Goal: Task Accomplishment & Management: Manage account settings

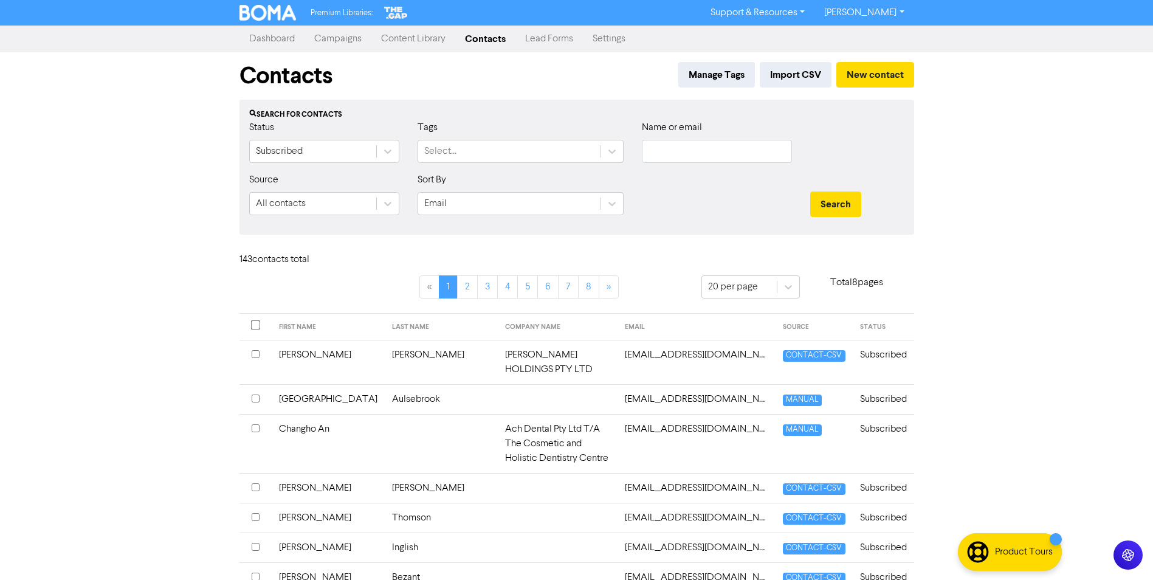
click at [333, 41] on link "Campaigns" at bounding box center [338, 39] width 67 height 24
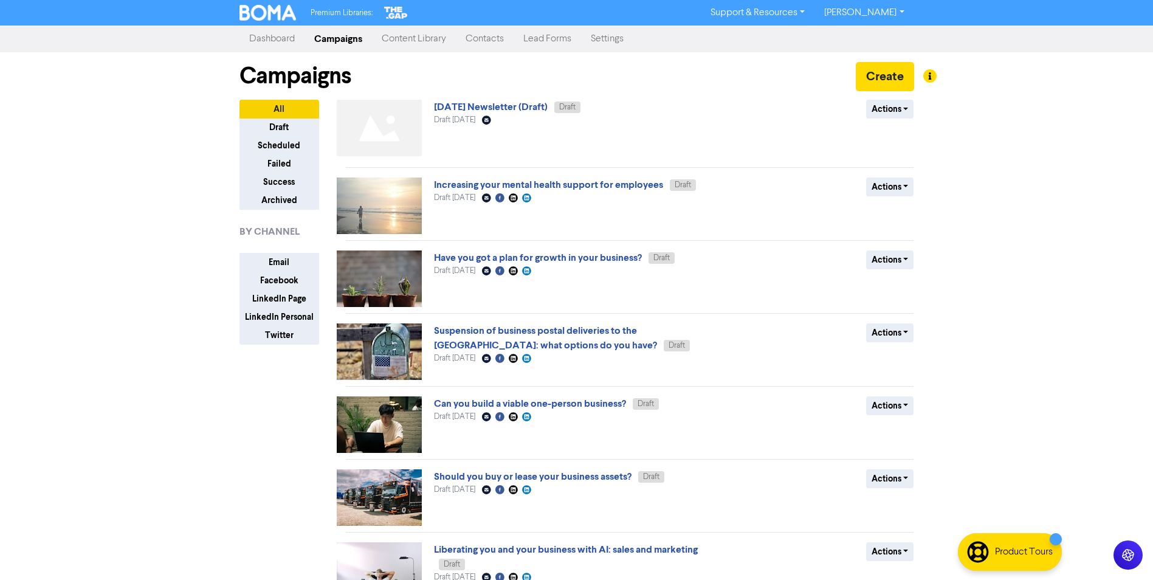
click at [390, 36] on link "Content Library" at bounding box center [414, 39] width 84 height 24
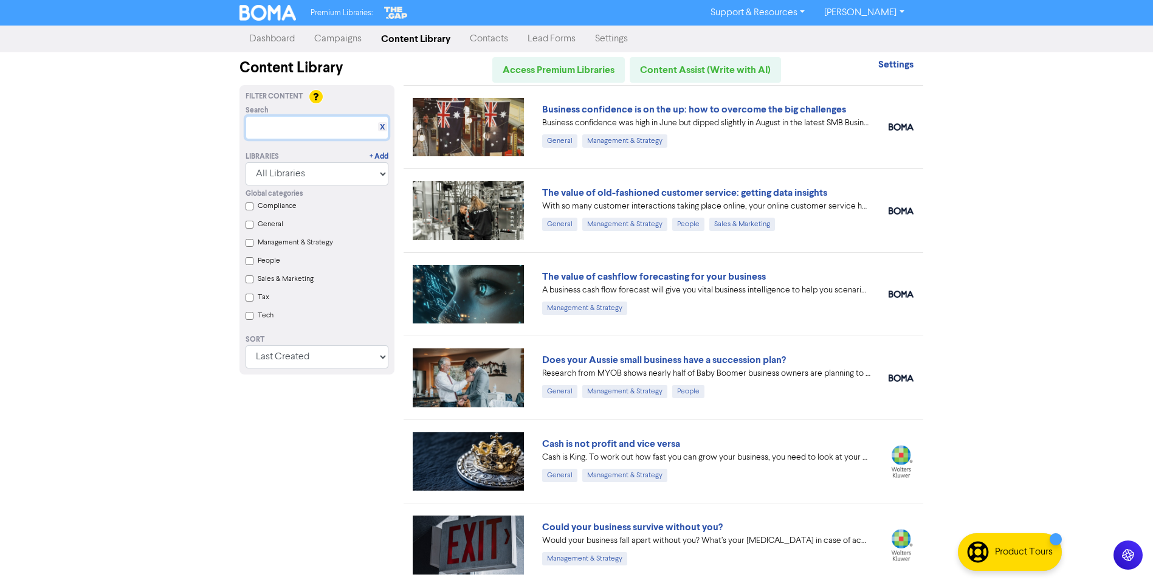
click at [329, 123] on input "text" at bounding box center [317, 127] width 143 height 23
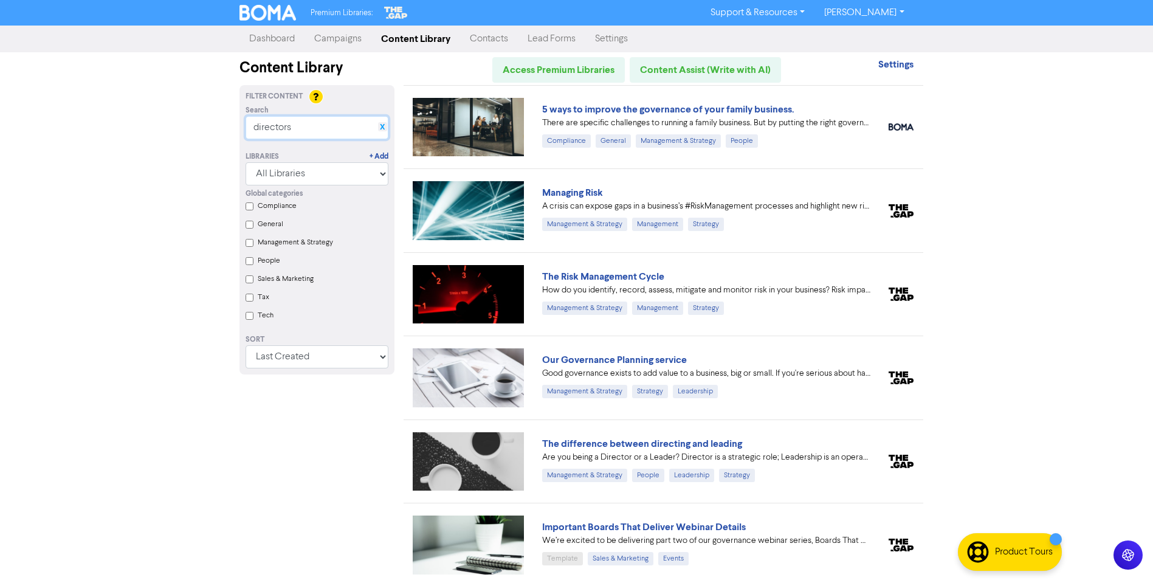
type input "directors"
click at [383, 125] on link "X" at bounding box center [382, 127] width 5 height 9
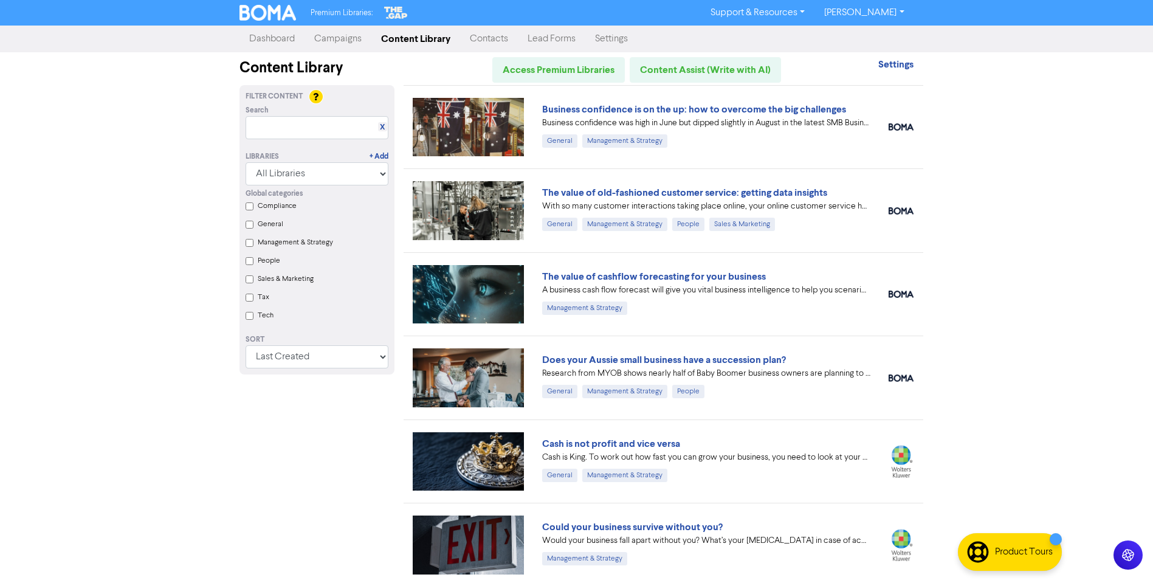
click at [340, 40] on link "Campaigns" at bounding box center [338, 39] width 67 height 24
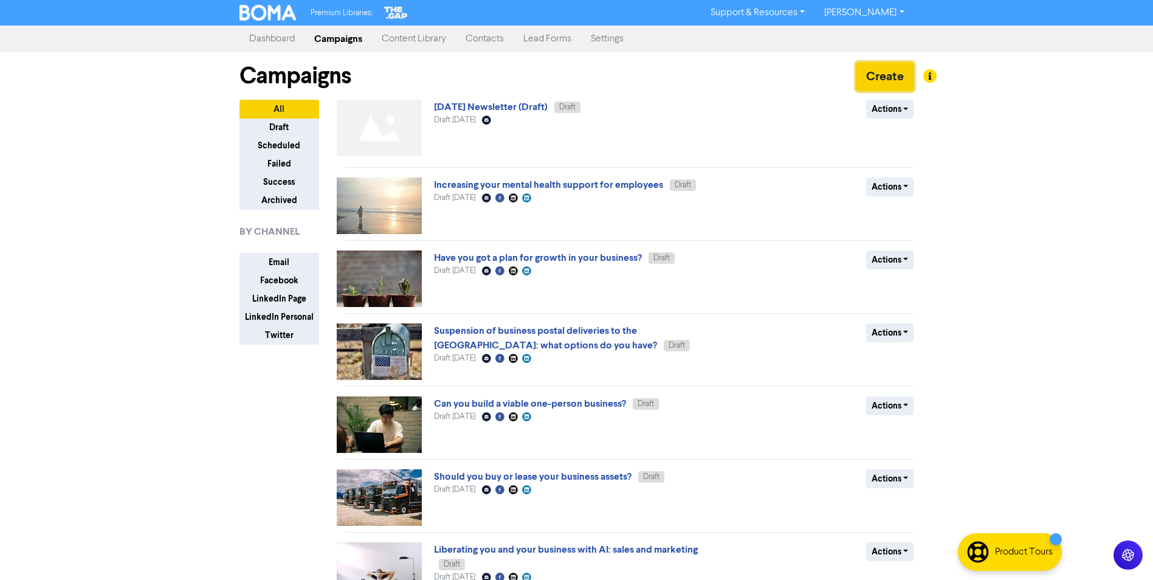
click at [872, 78] on button "Create" at bounding box center [885, 76] width 58 height 29
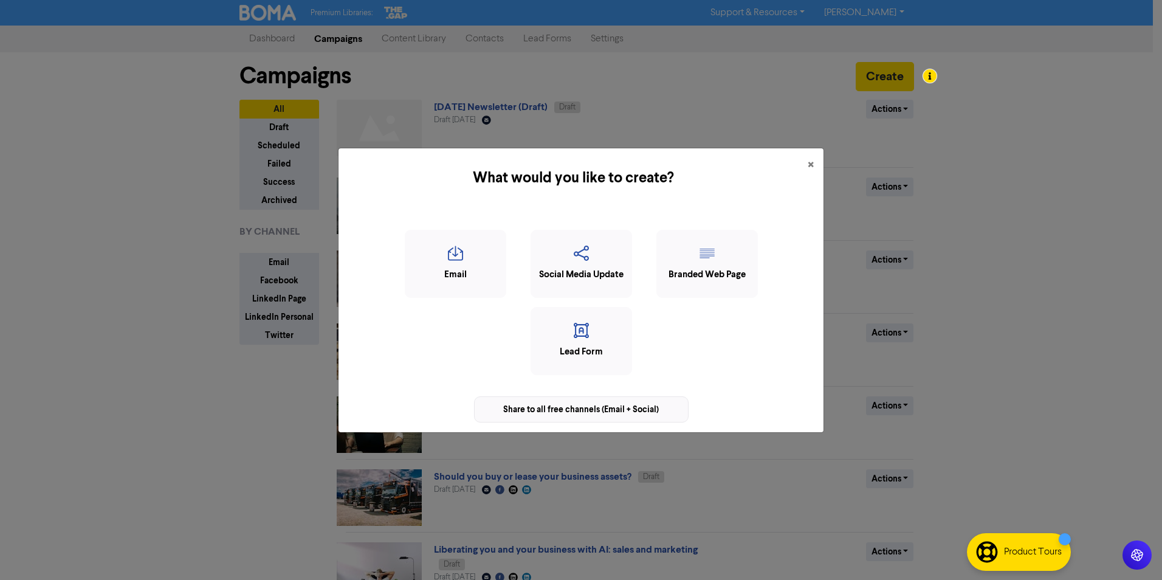
click at [587, 409] on div "Share to all free channels (Email + Social)" at bounding box center [581, 409] width 215 height 26
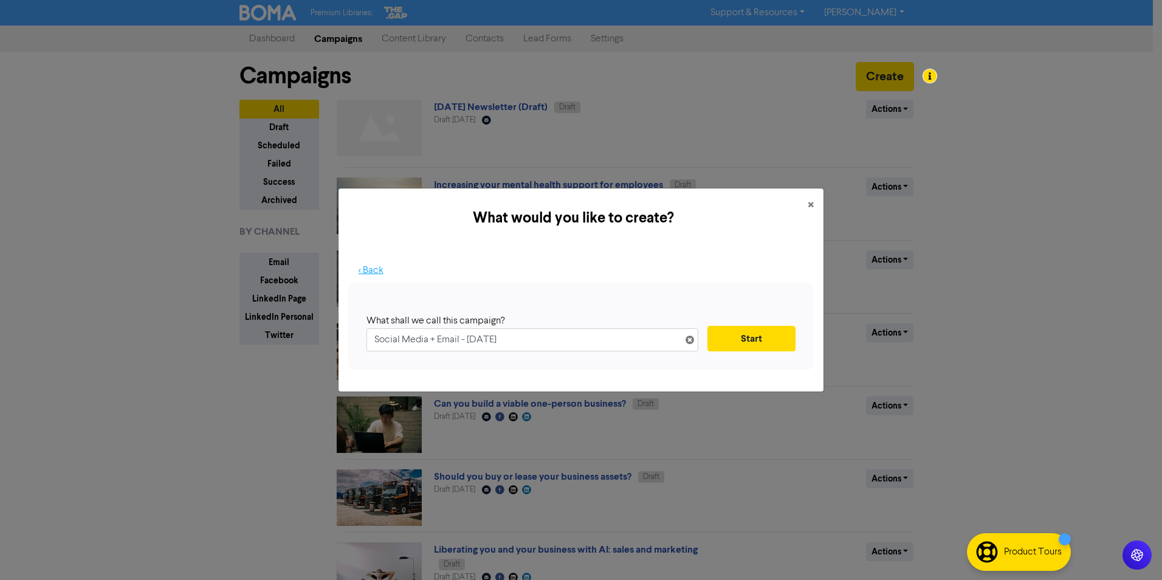
click at [376, 266] on button "< Back" at bounding box center [371, 271] width 46 height 26
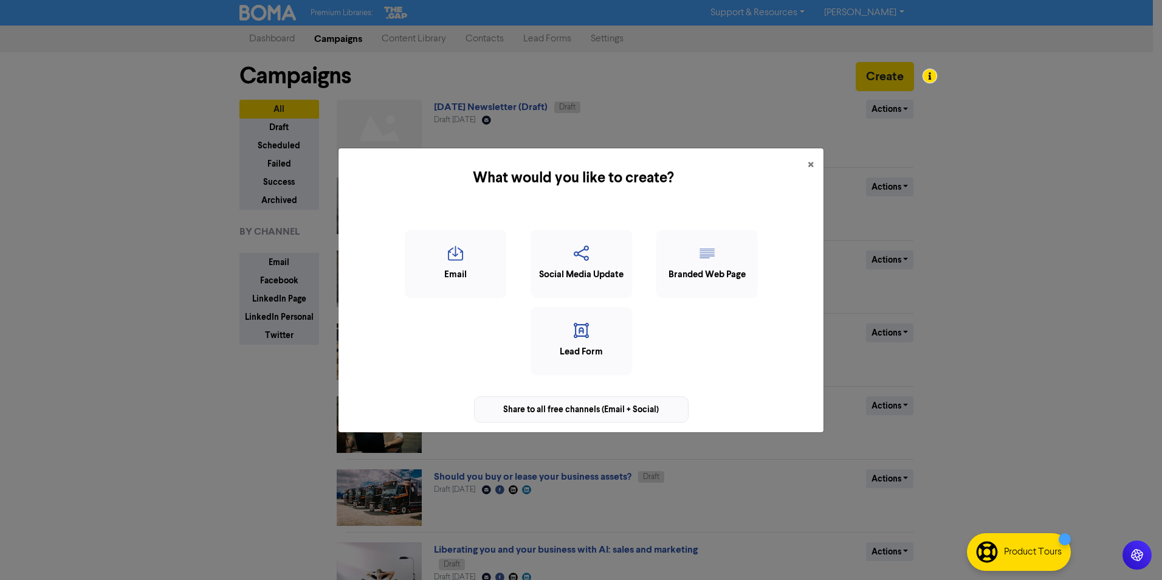
click at [555, 413] on div "Share to all free channels (Email + Social)" at bounding box center [581, 409] width 215 height 26
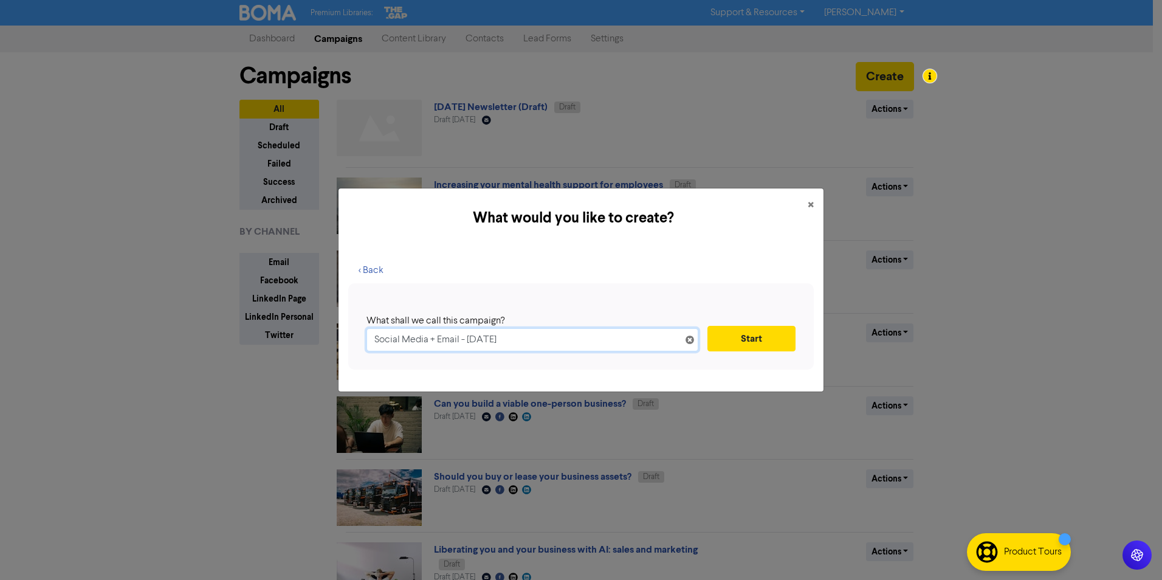
drag, startPoint x: 542, startPoint y: 342, endPoint x: 304, endPoint y: 333, distance: 237.9
click at [304, 333] on div "What would you like to create? × < Back What shall we call this campaign? Socia…" at bounding box center [581, 290] width 1162 height 580
paste input "IMPORTANT: Directors May Be Personally Liable for Company Tax Debts (ATO WARNIN…"
click at [759, 336] on button "Start" at bounding box center [752, 339] width 88 height 26
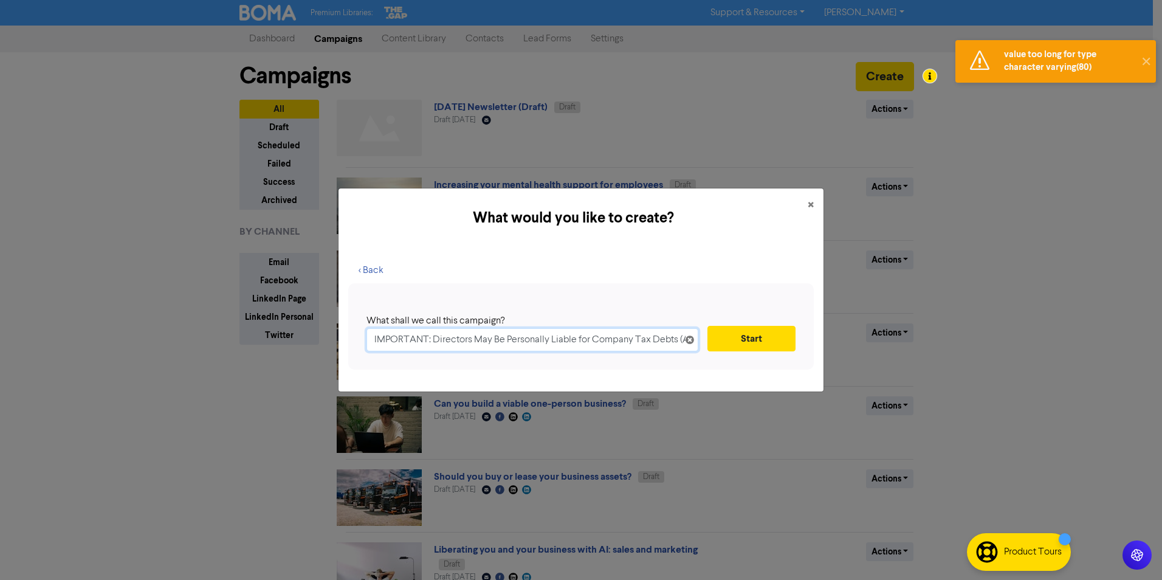
click at [587, 342] on input "IMPORTANT: Directors May Be Personally Liable for Company Tax Debts (ATO WARNIN…" at bounding box center [533, 339] width 332 height 23
drag, startPoint x: 615, startPoint y: 345, endPoint x: 819, endPoint y: 357, distance: 204.7
click at [819, 357] on div "< Back What shall we call this campaign? IMPORTANT: Directors May Be Personally…" at bounding box center [581, 319] width 485 height 143
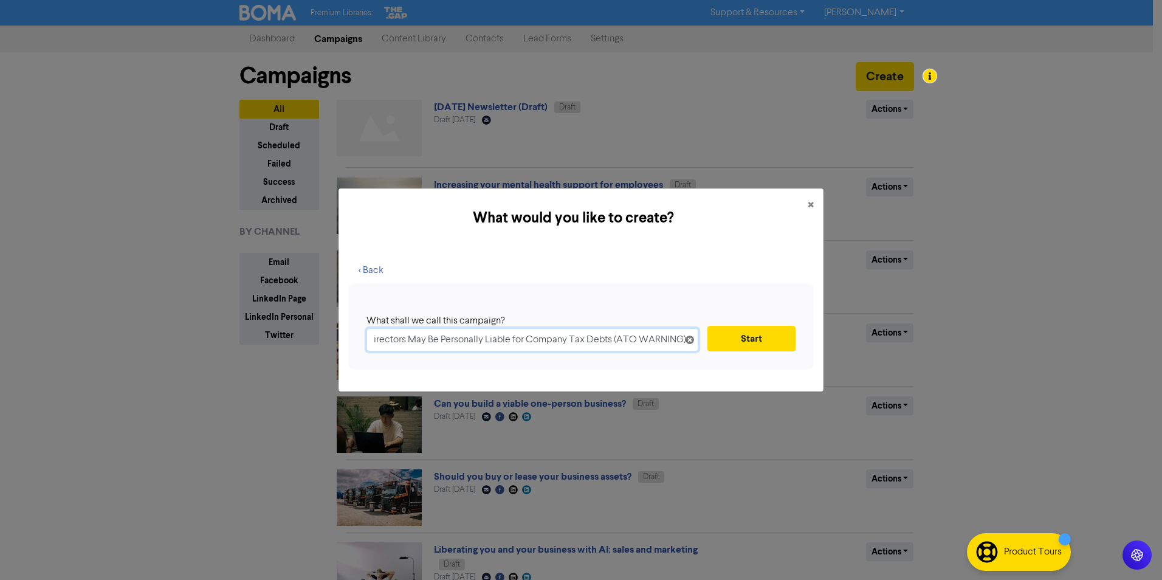
click at [622, 342] on input "IMPORTANT: Directors May Be Personally Liable for Company Tax Debts (ATO WARNIN…" at bounding box center [533, 339] width 332 height 23
drag, startPoint x: 613, startPoint y: 340, endPoint x: 717, endPoint y: 353, distance: 105.3
click at [717, 353] on div "What shall we call this campaign? IMPORTANT: Directors May Be Personally Liable…" at bounding box center [581, 326] width 466 height 86
type input "IMPORTANT: Directors May Be Personally Liable for Company Tax Debts"
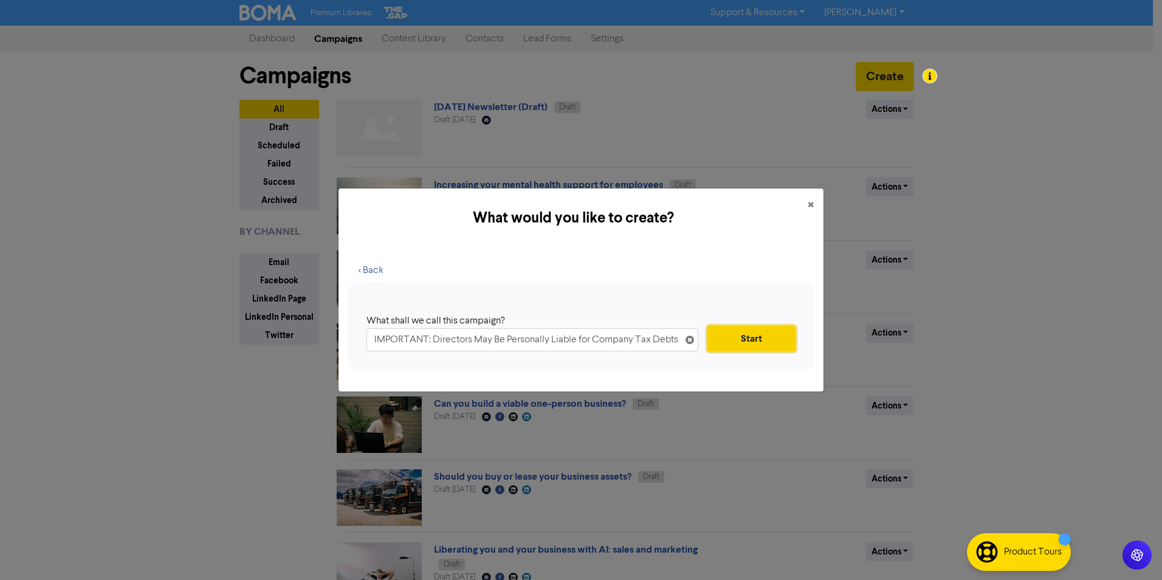
click at [750, 333] on button "Start" at bounding box center [752, 339] width 88 height 26
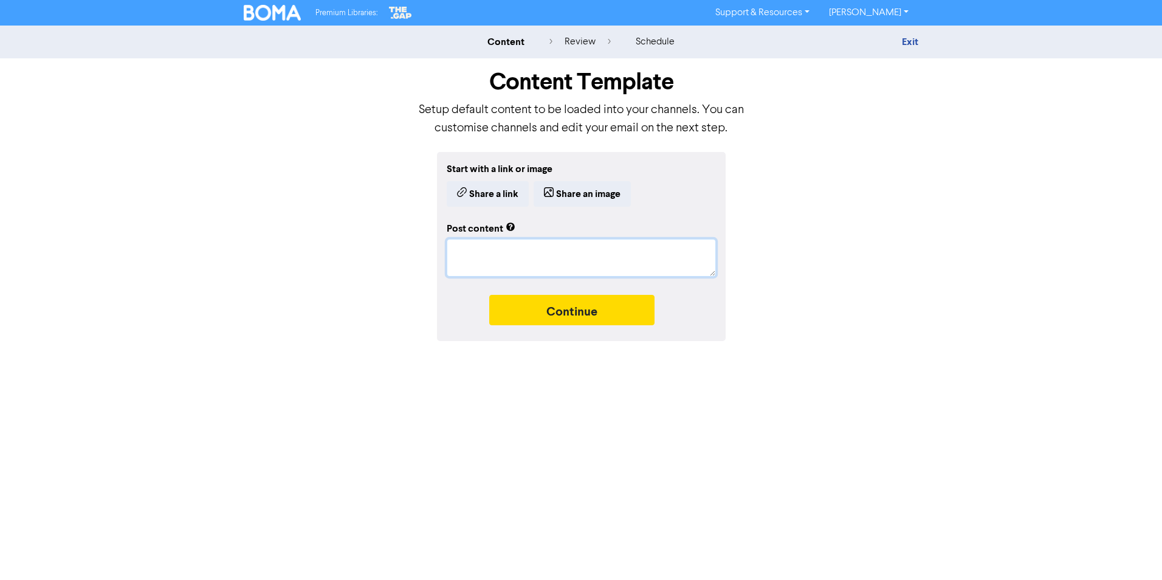
click at [502, 264] on textarea at bounding box center [581, 258] width 269 height 38
paste textarea "IMPORTANT: Directors May Be Personally Liable for Company Tax Debts (ATO WARNIN…"
type textarea "x"
type textarea "IMPORTANT: Directors May Be Personally Liable for Company Tax Debts (ATO WARNIN…"
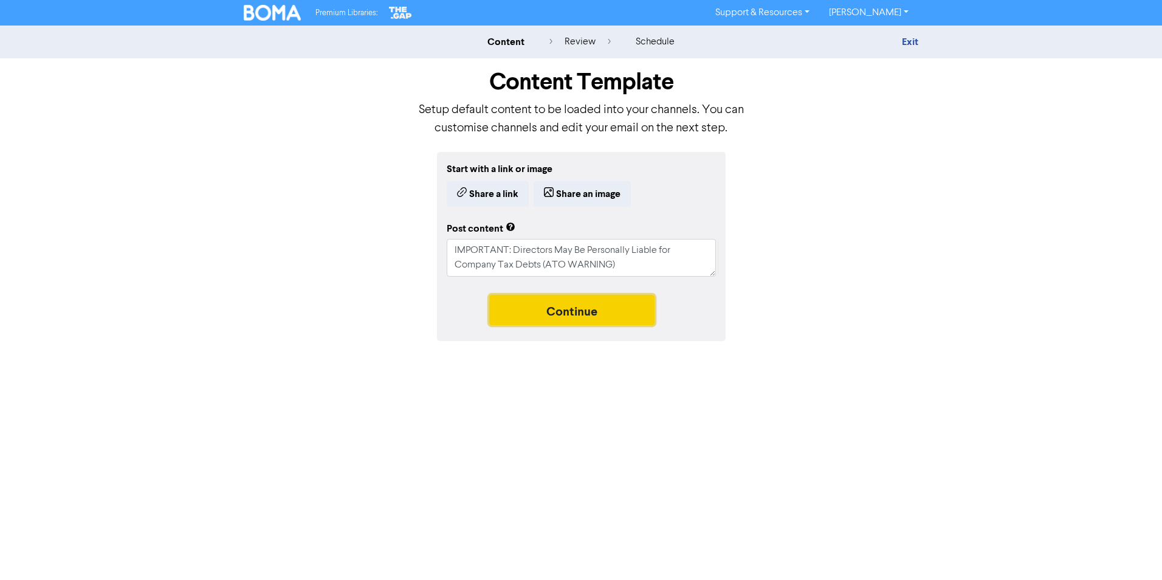
click at [571, 312] on button "Continue" at bounding box center [571, 310] width 165 height 30
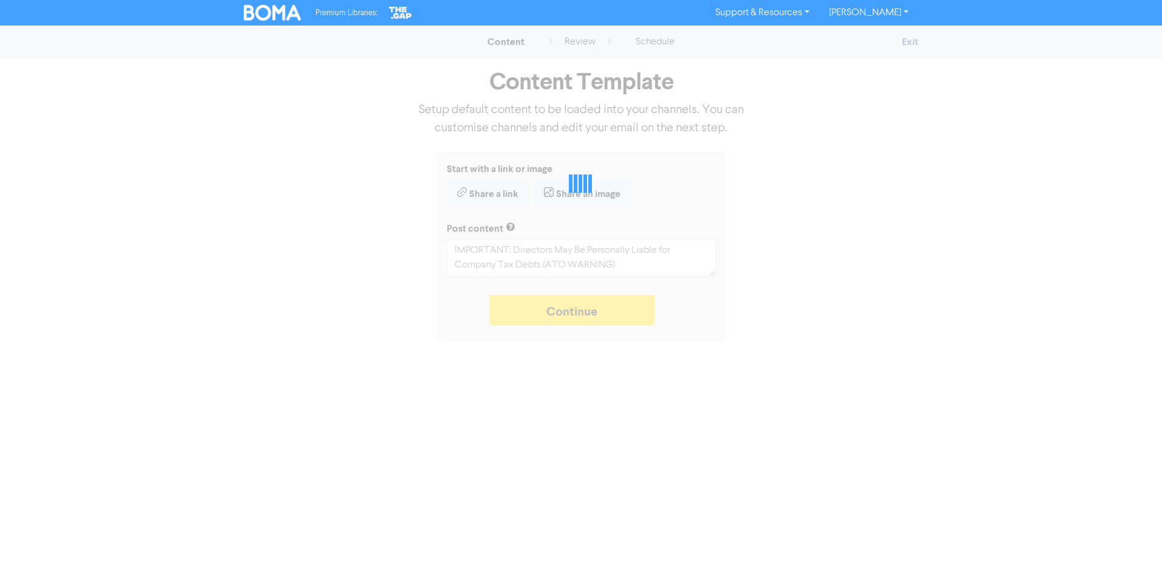
type textarea "x"
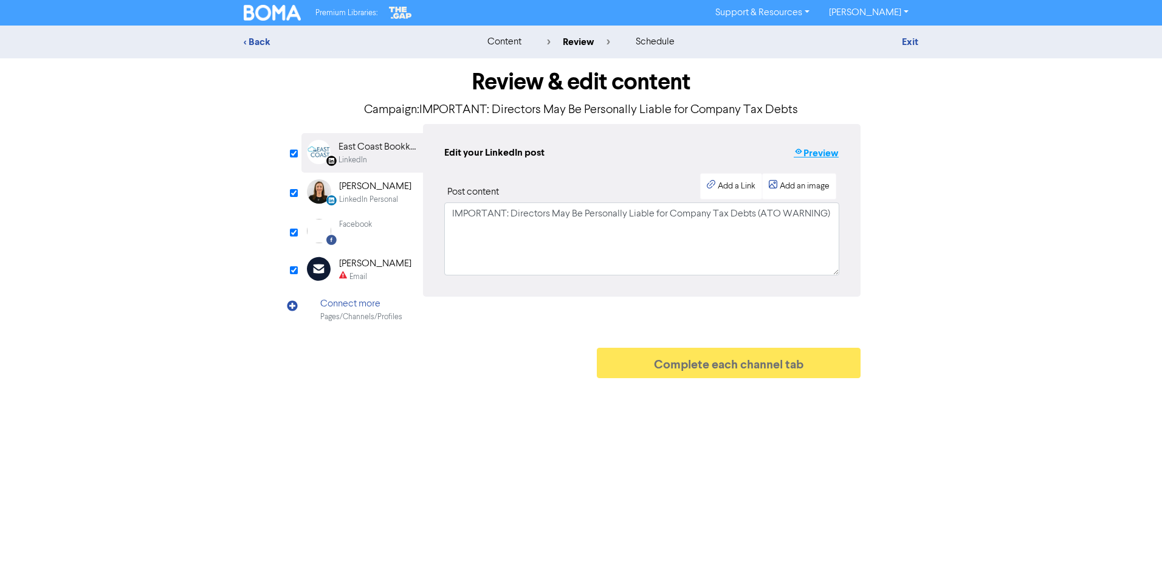
click at [816, 156] on button "Preview" at bounding box center [816, 153] width 46 height 16
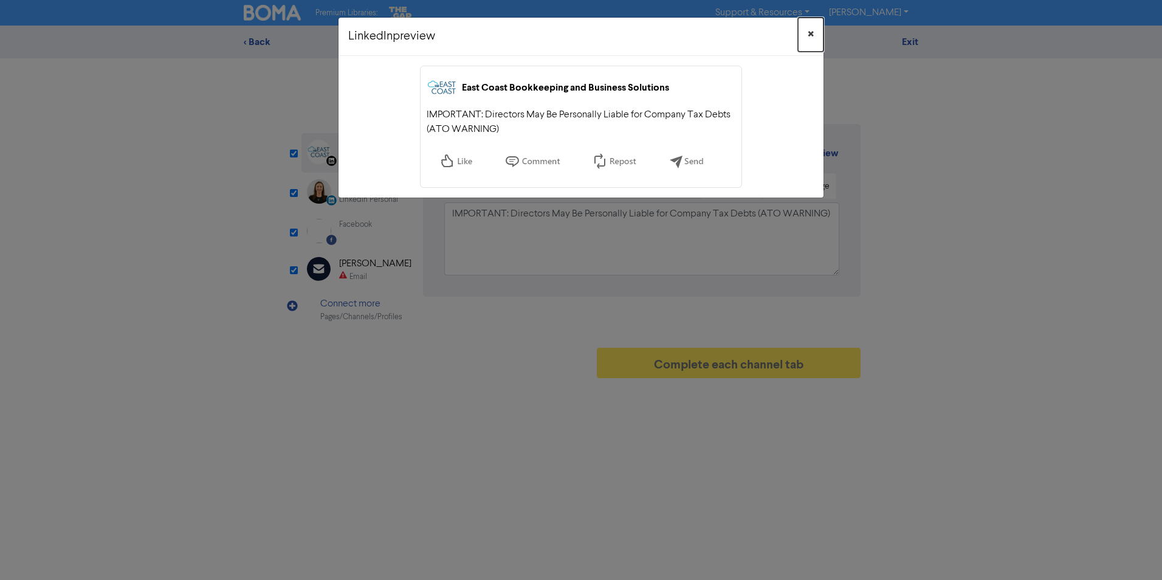
click at [809, 29] on span "×" at bounding box center [811, 35] width 6 height 18
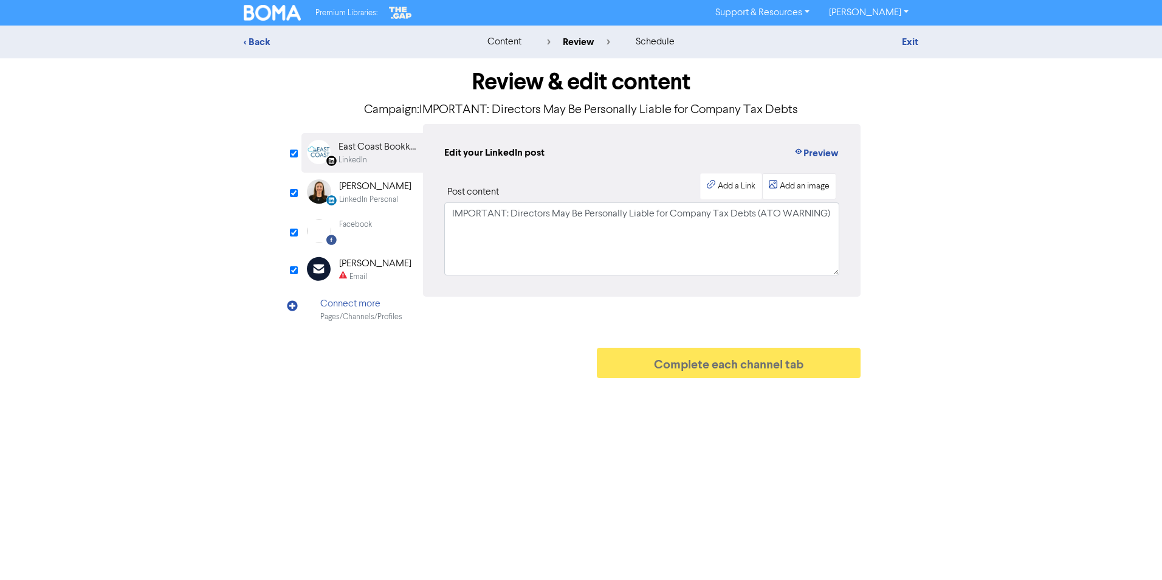
click at [817, 193] on div "Add an image" at bounding box center [805, 186] width 50 height 13
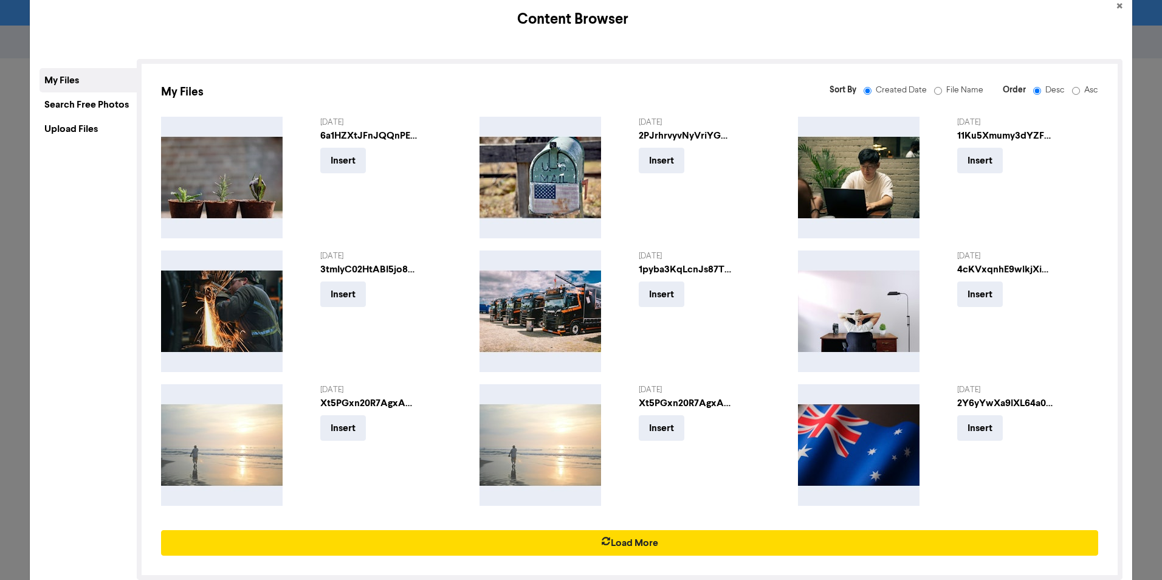
scroll to position [55, 0]
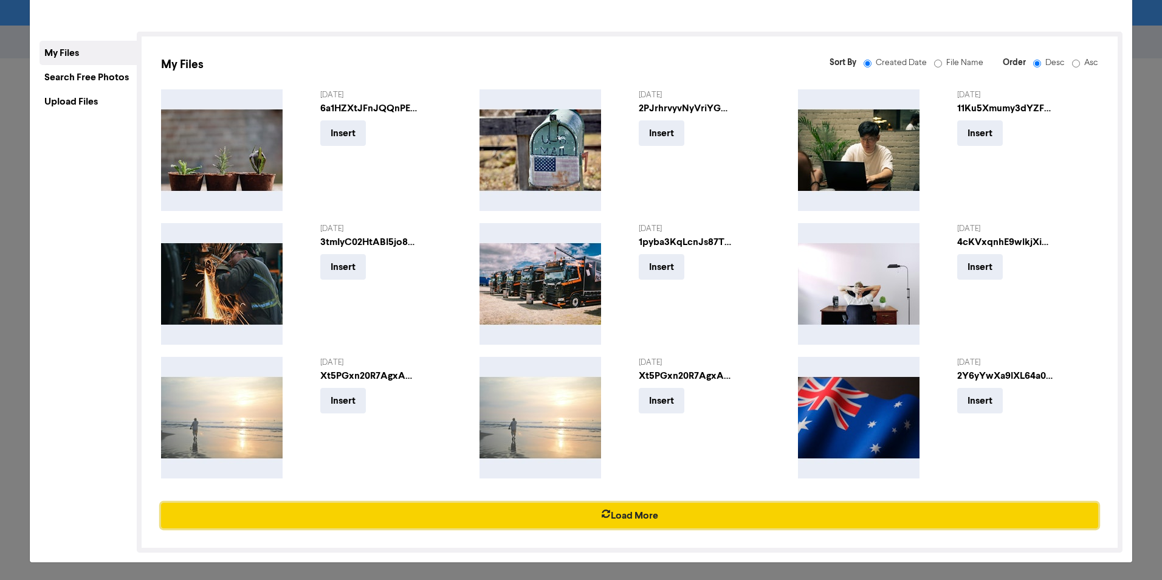
click at [620, 448] on button "Load More" at bounding box center [629, 516] width 937 height 26
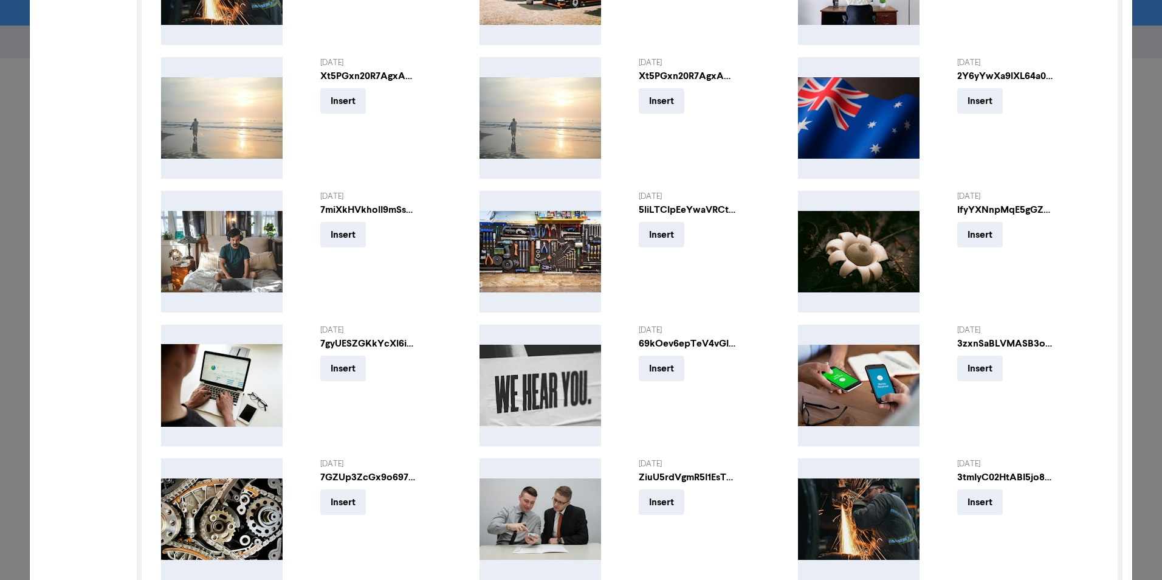
scroll to position [457, 0]
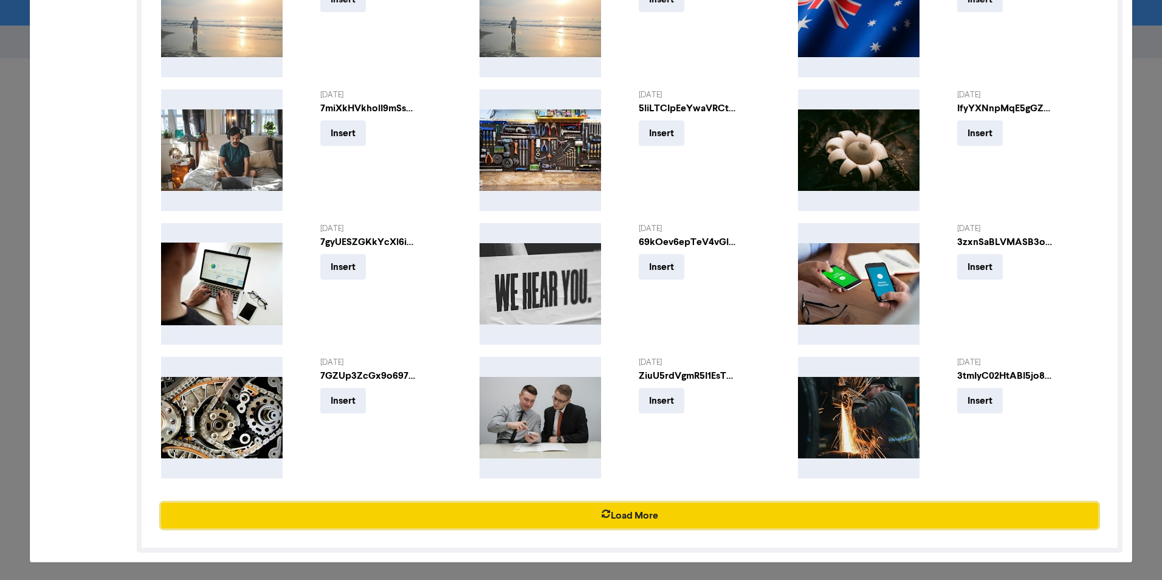
click at [623, 448] on button "Load More" at bounding box center [629, 516] width 937 height 26
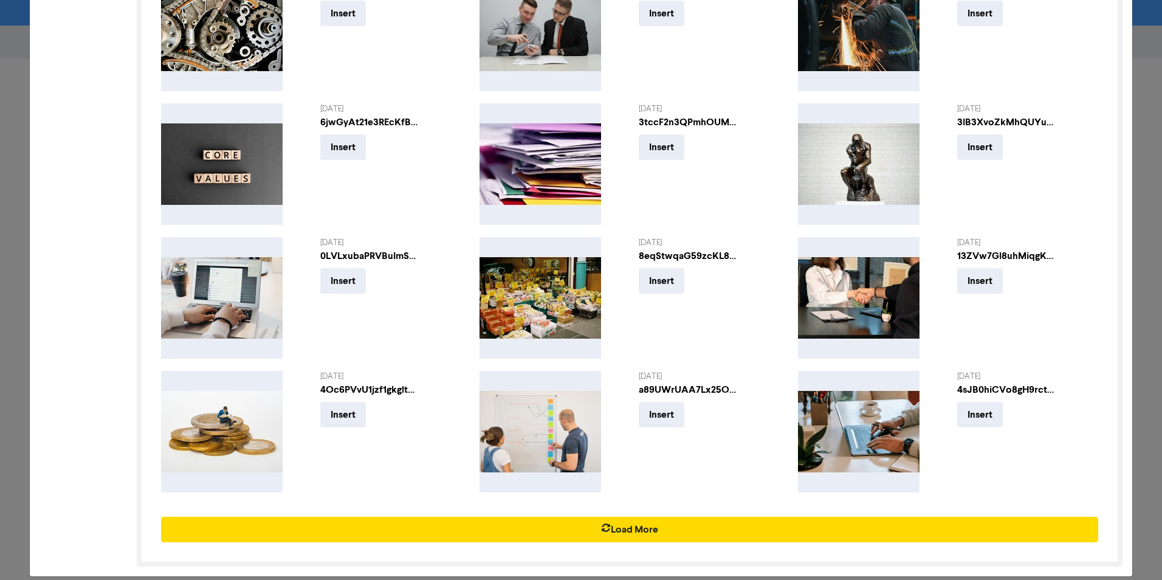
scroll to position [858, 0]
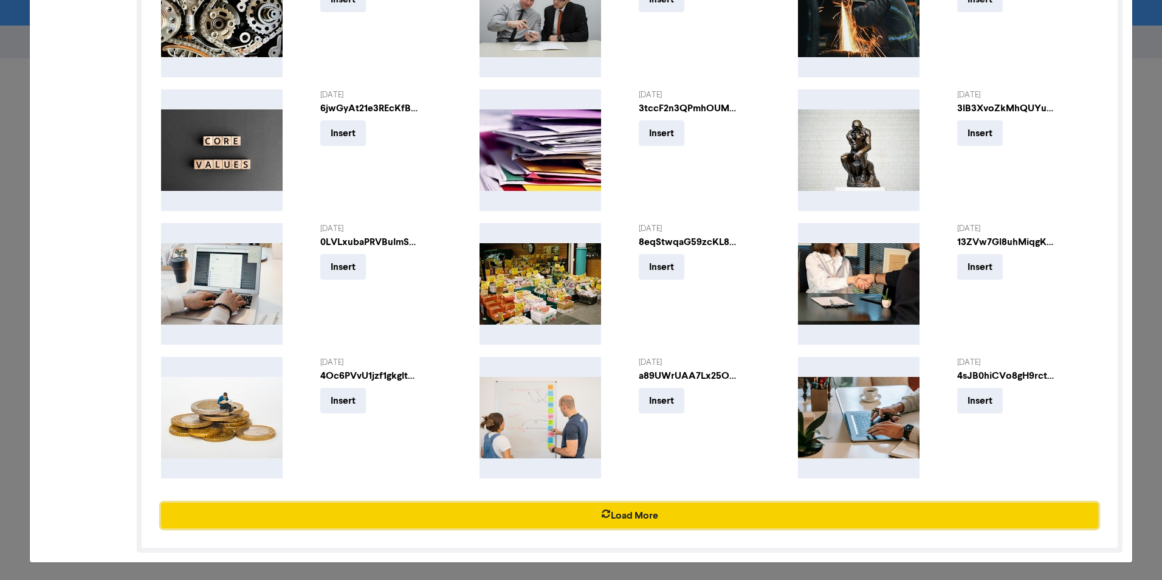
click at [661, 448] on button "Load More" at bounding box center [629, 516] width 937 height 26
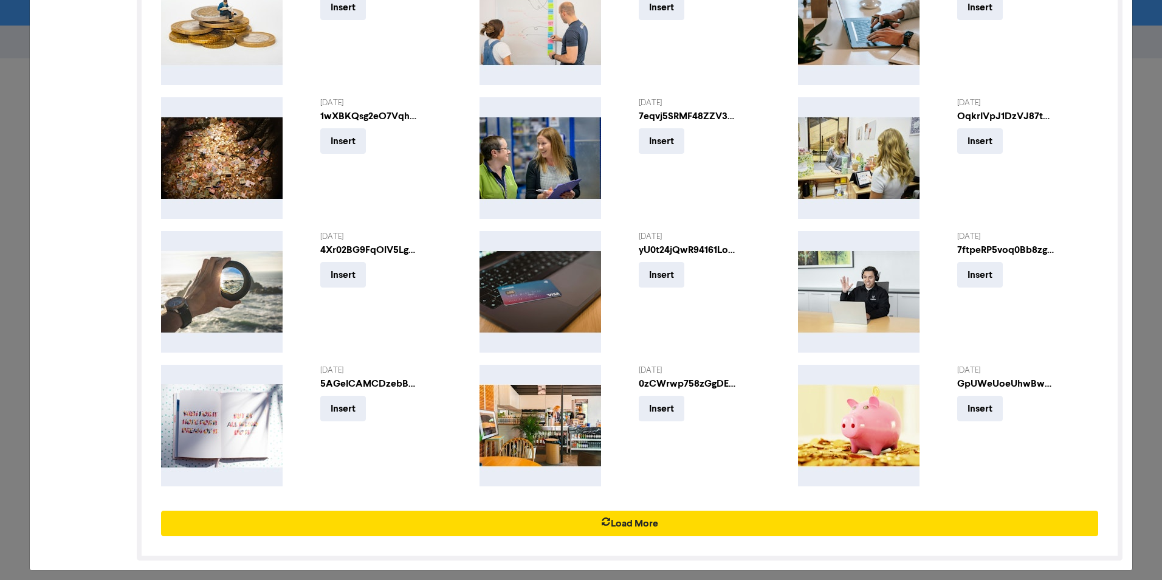
scroll to position [1259, 0]
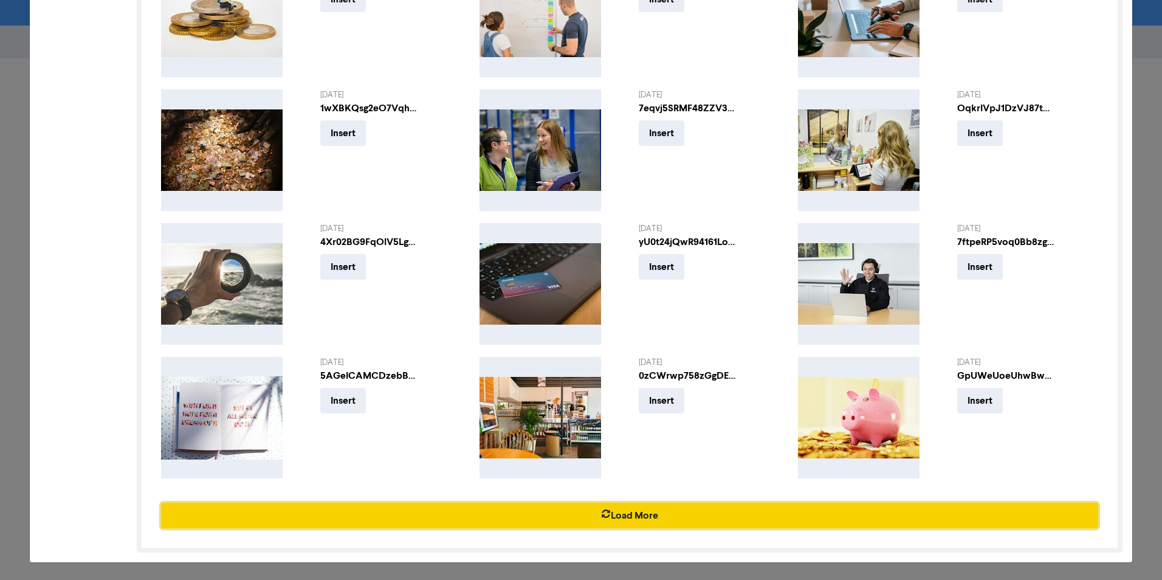
click at [835, 448] on button "Load More" at bounding box center [629, 516] width 937 height 26
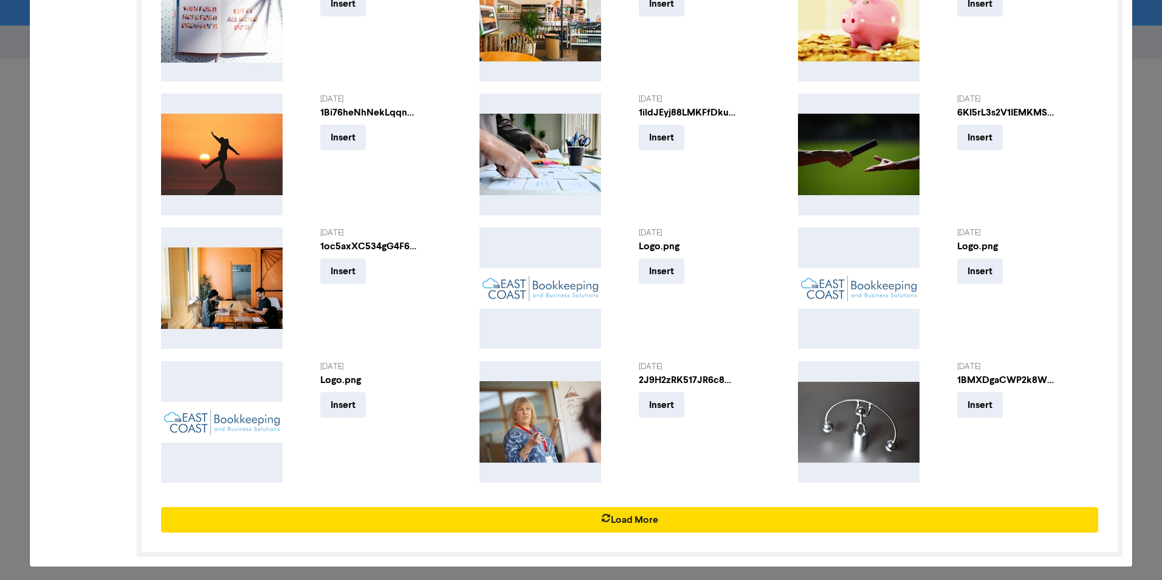
scroll to position [1660, 0]
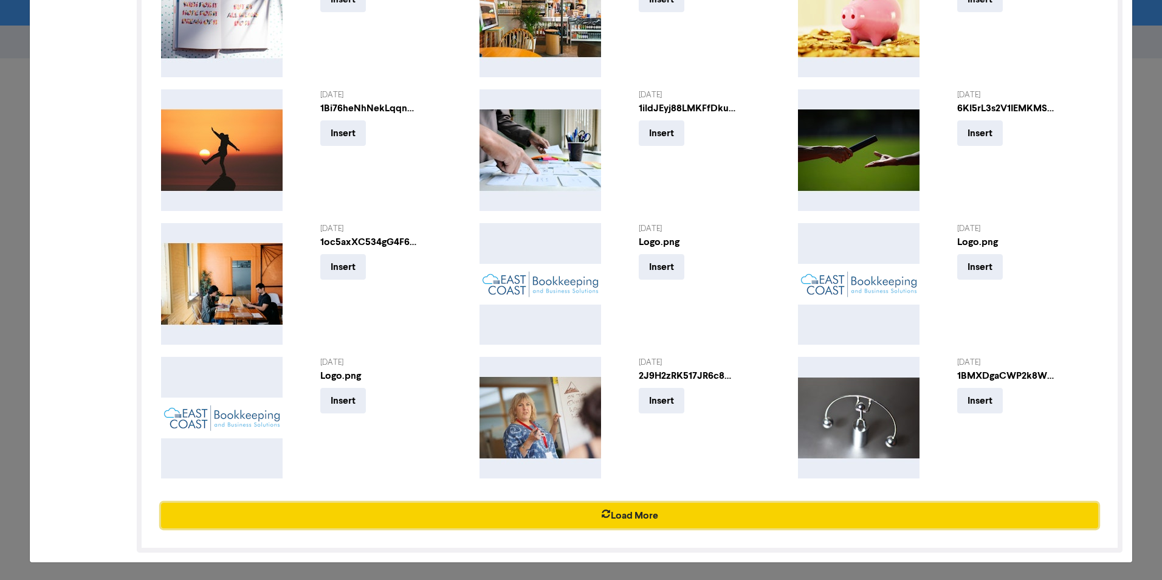
click at [764, 448] on button "Load More" at bounding box center [629, 516] width 937 height 26
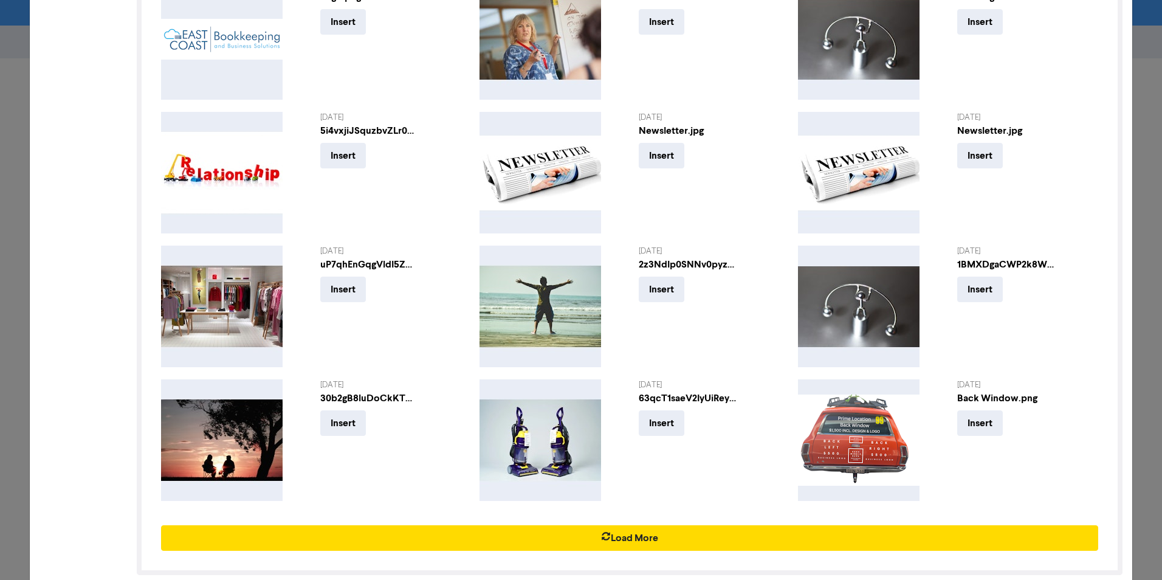
scroll to position [2061, 0]
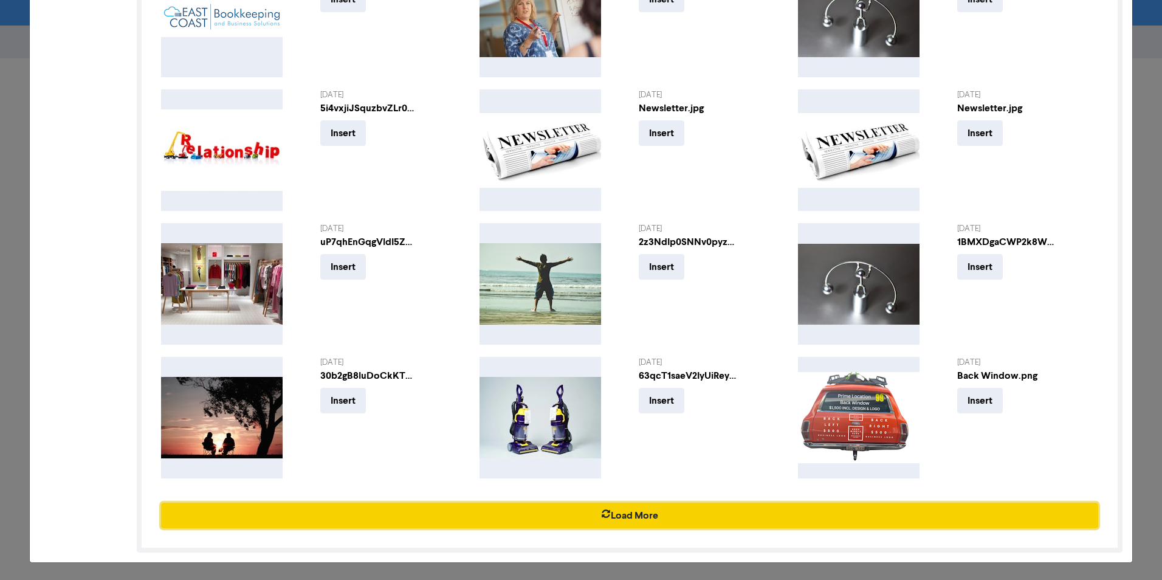
click at [619, 448] on button "Load More" at bounding box center [629, 516] width 937 height 26
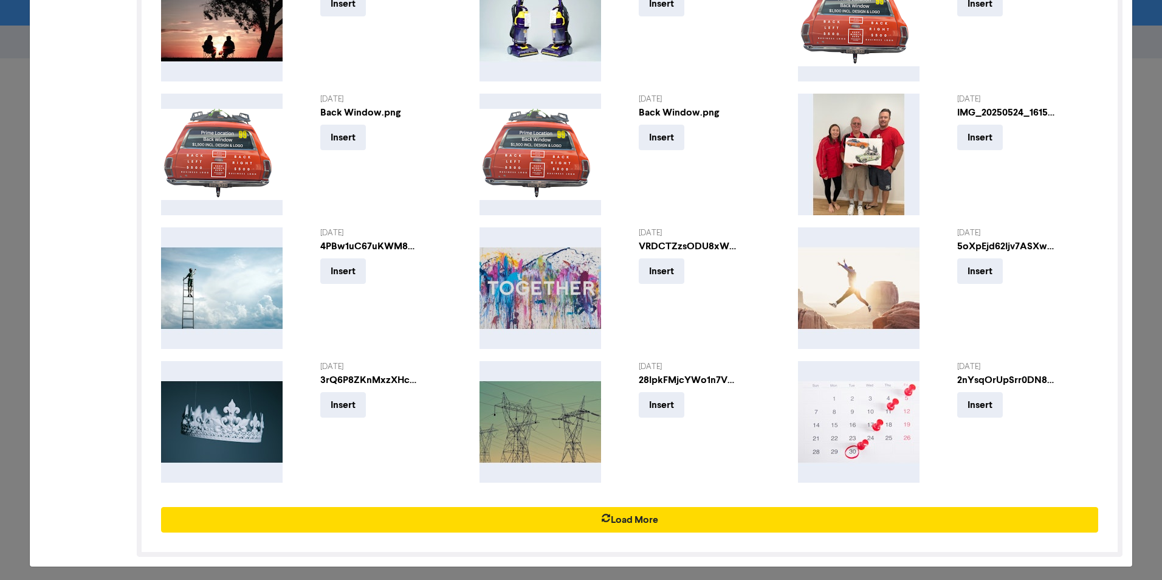
scroll to position [2463, 0]
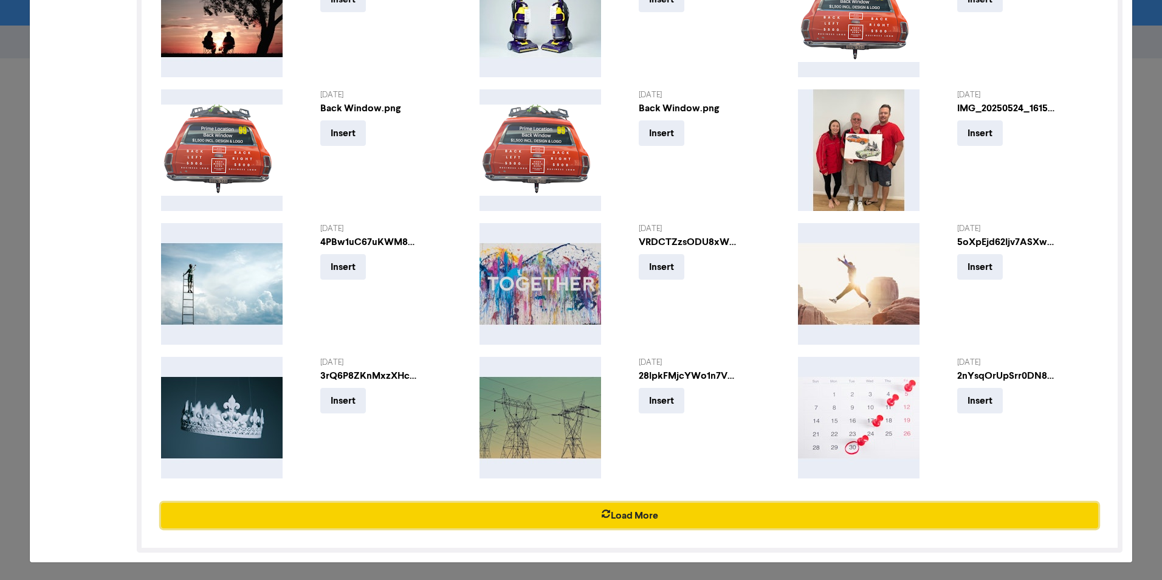
click at [798, 448] on button "Load More" at bounding box center [629, 516] width 937 height 26
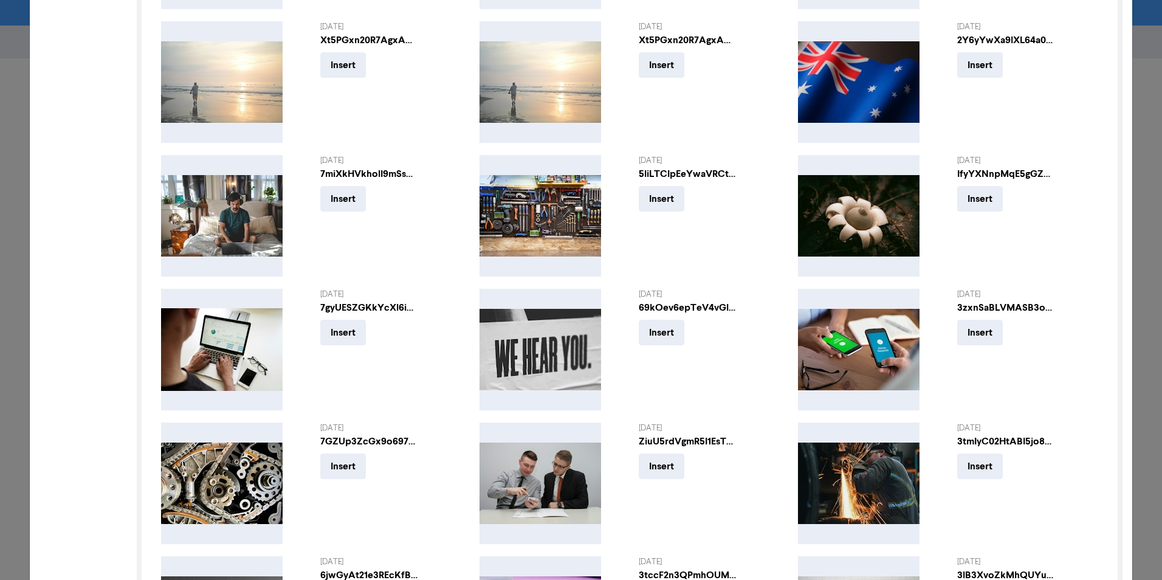
scroll to position [0, 0]
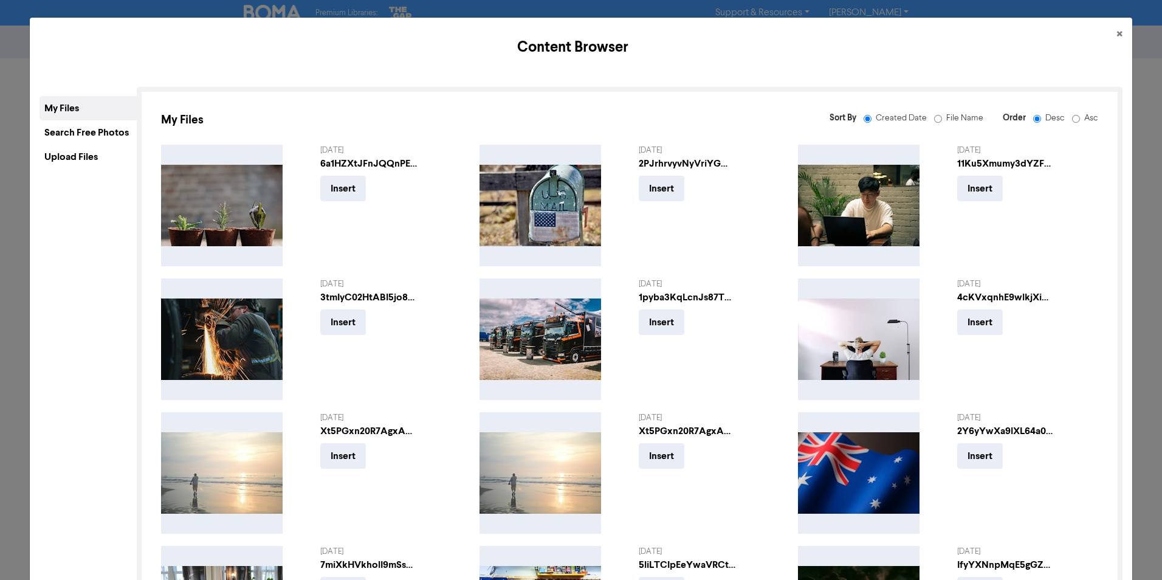
click at [77, 133] on div "Search Free Photos" at bounding box center [88, 132] width 97 height 24
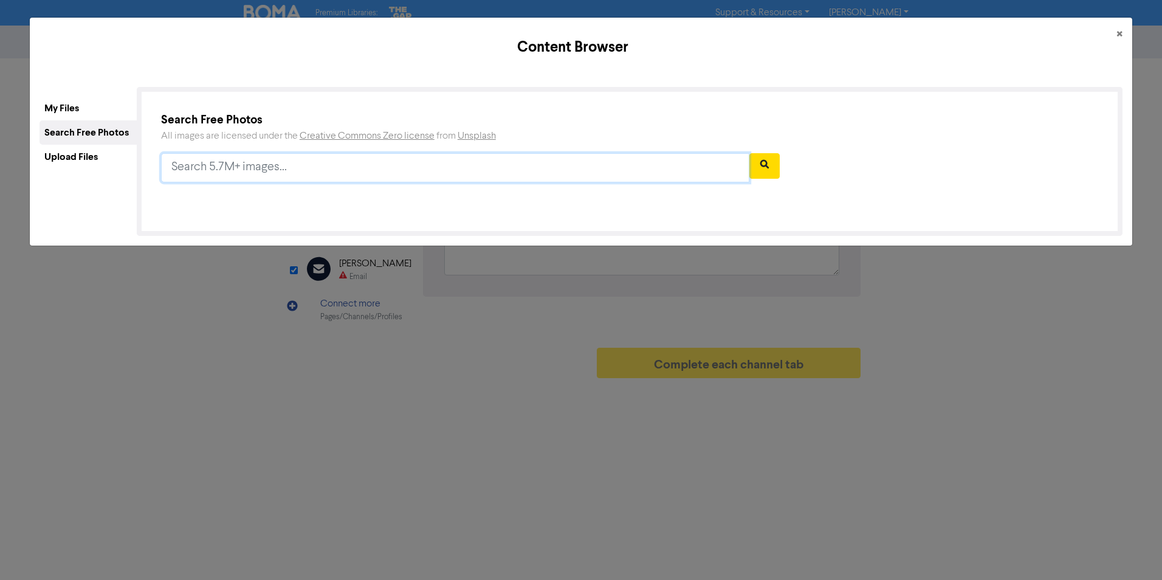
click at [402, 172] on input "text" at bounding box center [455, 167] width 588 height 29
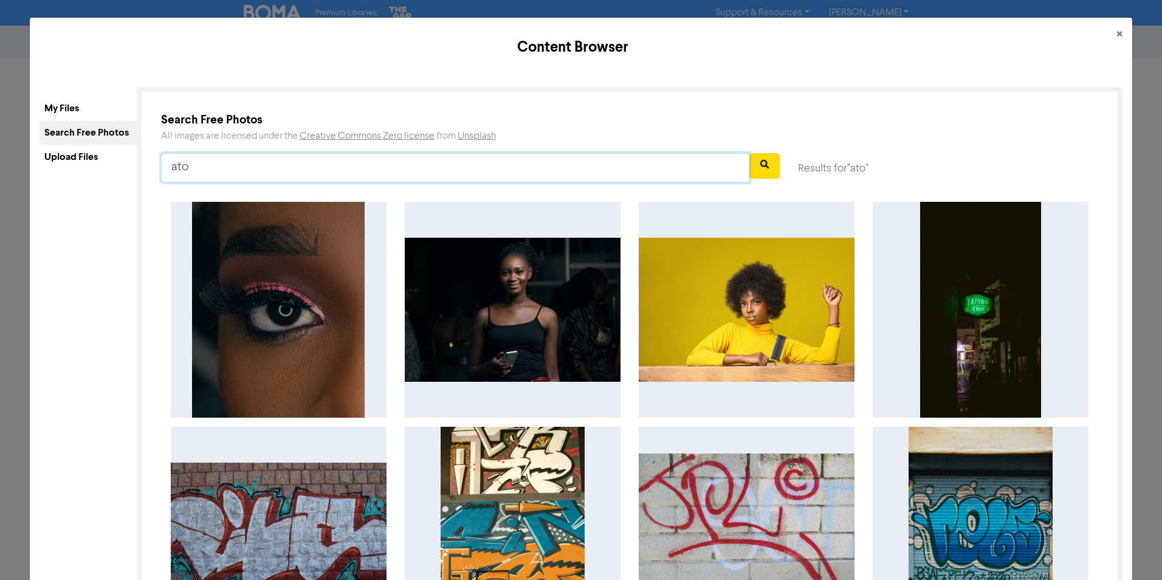
drag, startPoint x: 192, startPoint y: 168, endPoint x: 120, endPoint y: 171, distance: 72.4
click at [120, 171] on div "My Files Search Free Photos Upload Files My Files Sort By Created Date File Nam…" at bounding box center [581, 511] width 1083 height 849
click at [766, 171] on button "button" at bounding box center [765, 166] width 30 height 26
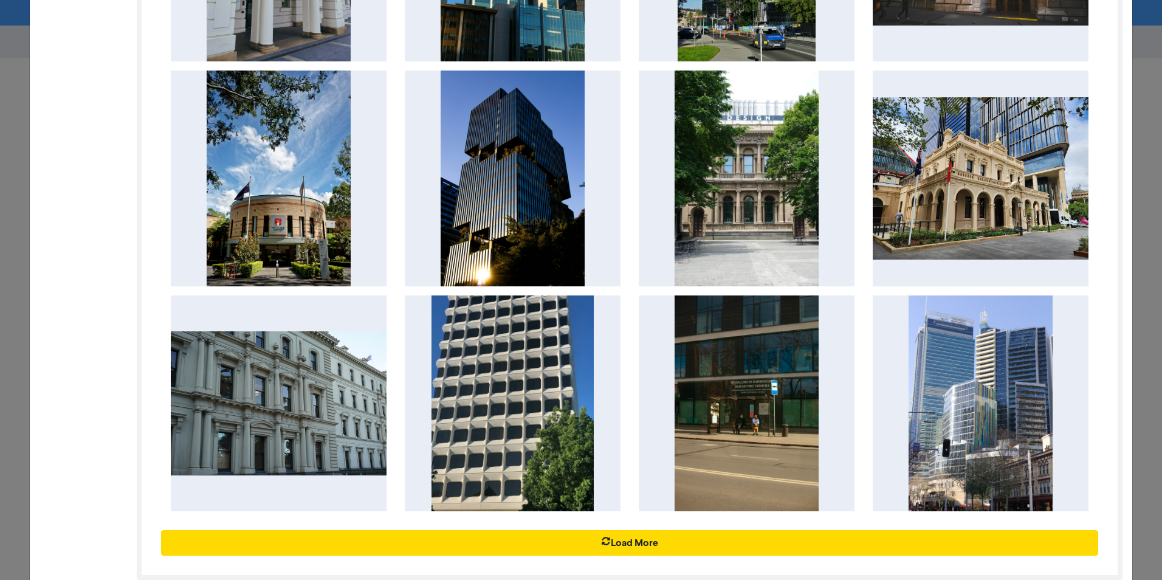
scroll to position [377, 0]
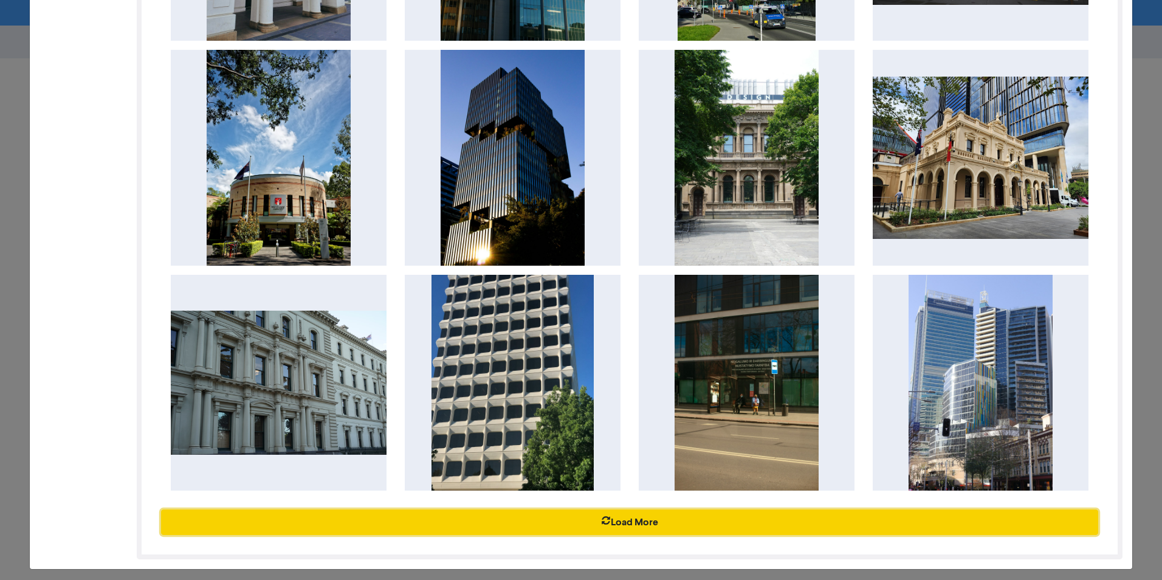
click at [637, 448] on button "Load More" at bounding box center [629, 522] width 937 height 26
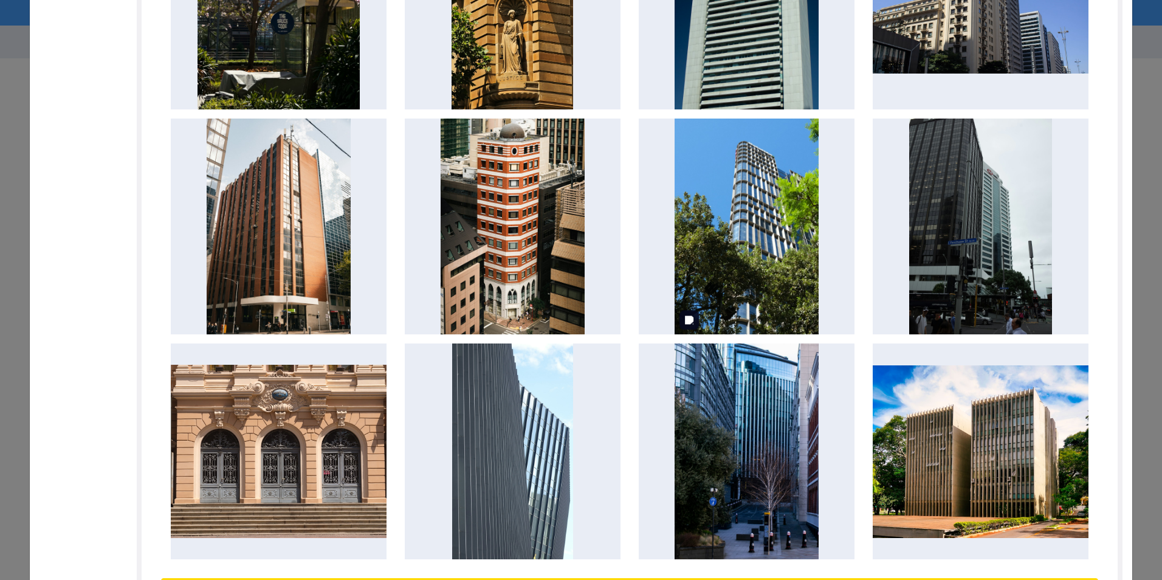
scroll to position [1046, 0]
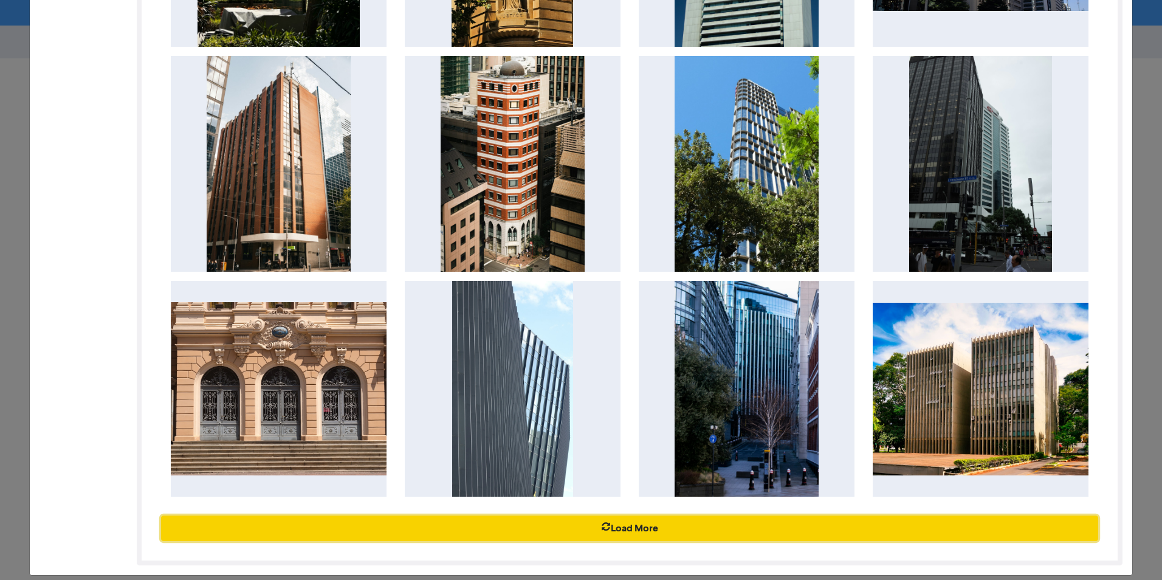
click at [636, 448] on button "Load More" at bounding box center [629, 529] width 937 height 26
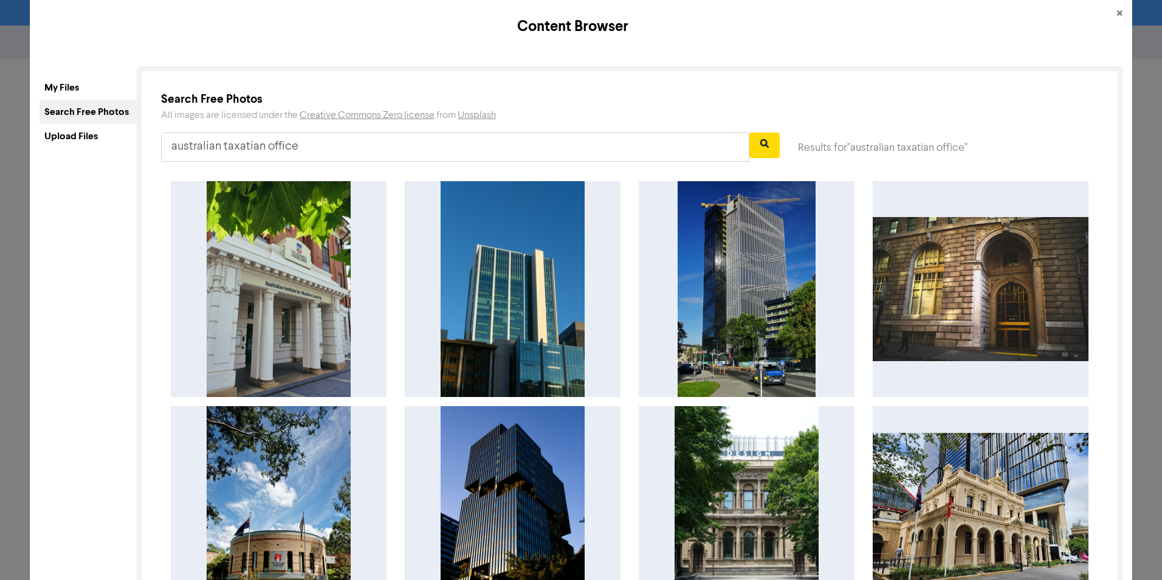
scroll to position [0, 0]
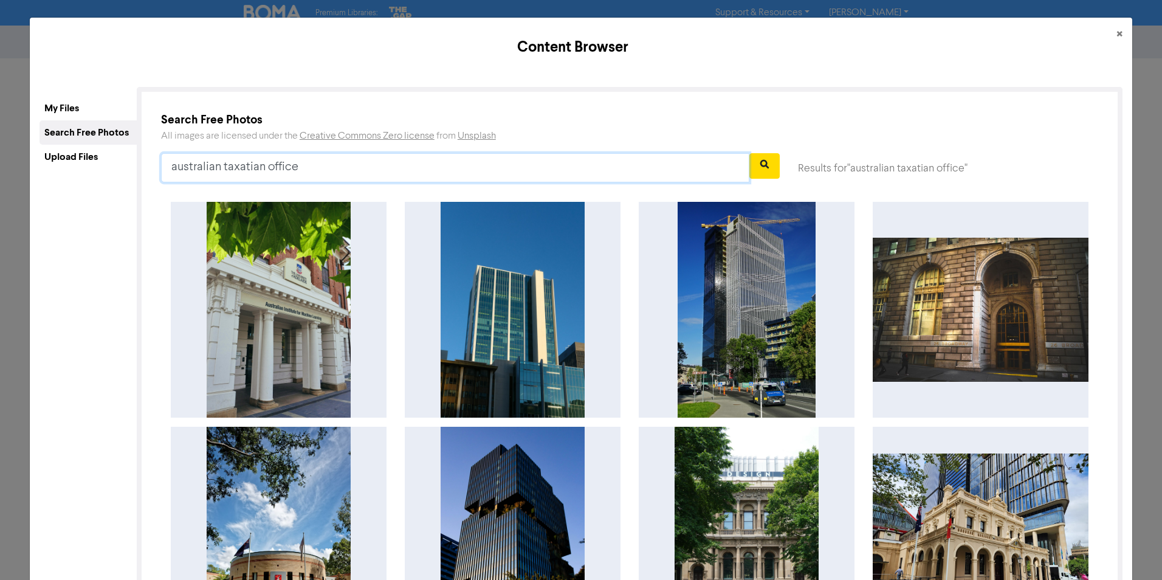
drag, startPoint x: 322, startPoint y: 171, endPoint x: 68, endPoint y: 143, distance: 255.6
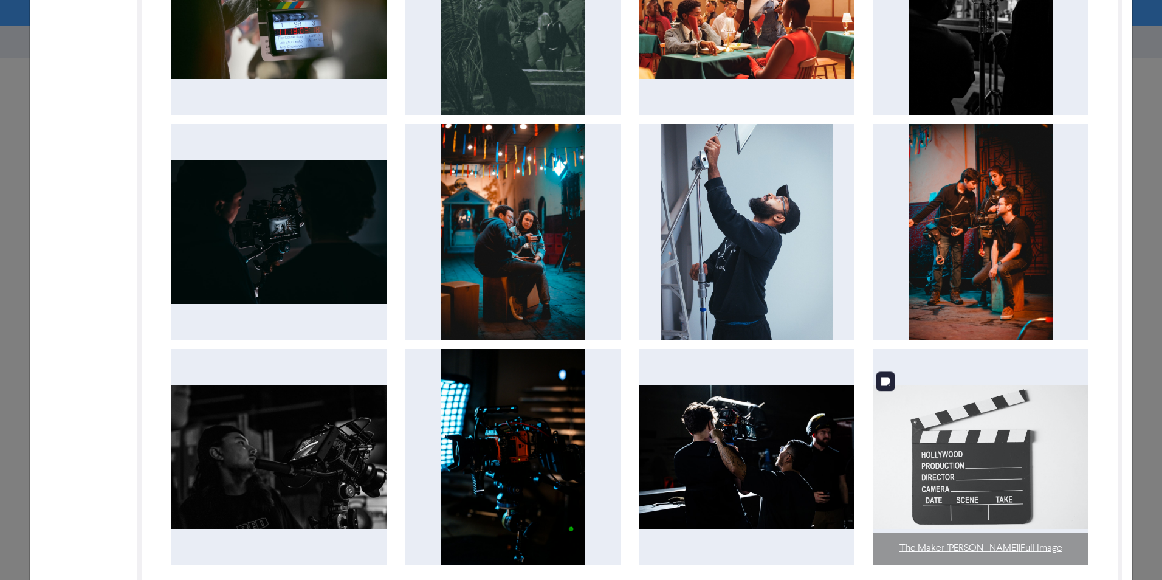
scroll to position [377, 0]
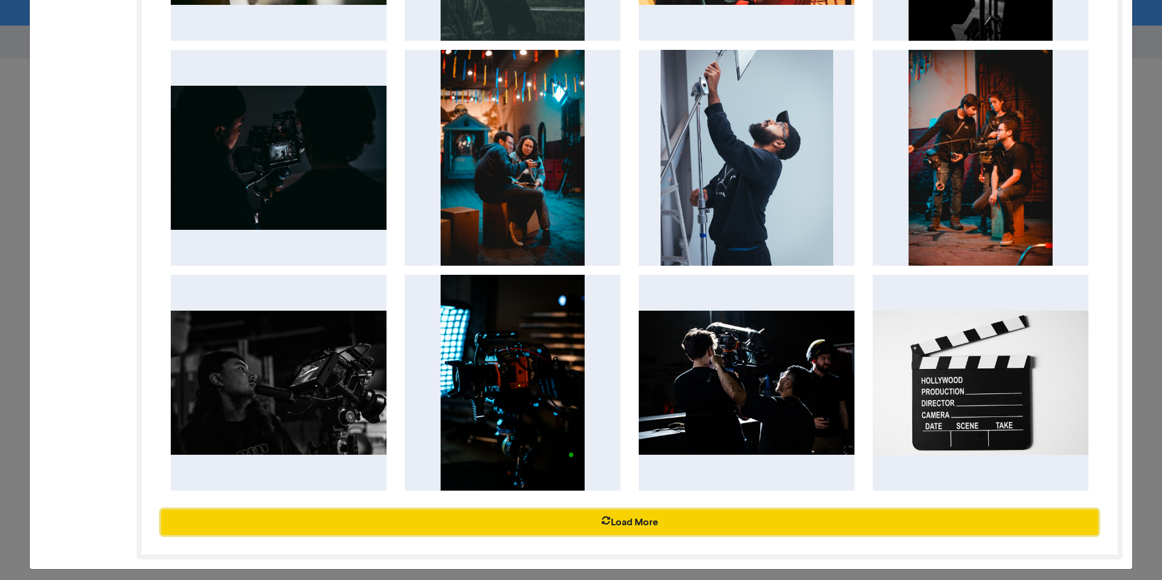
click at [630, 448] on button "Load More" at bounding box center [629, 522] width 937 height 26
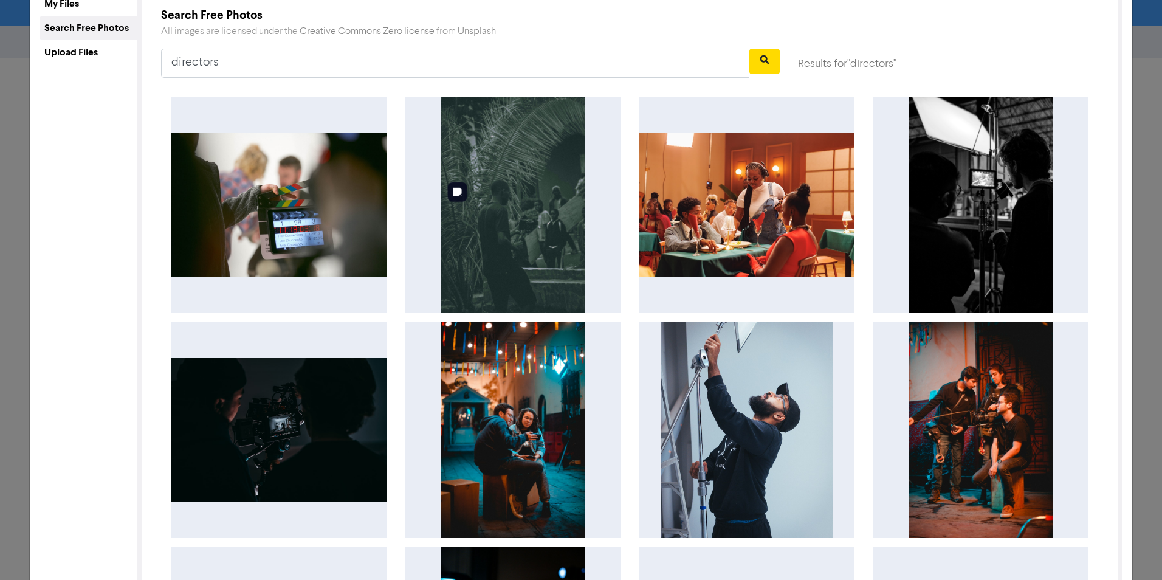
scroll to position [0, 0]
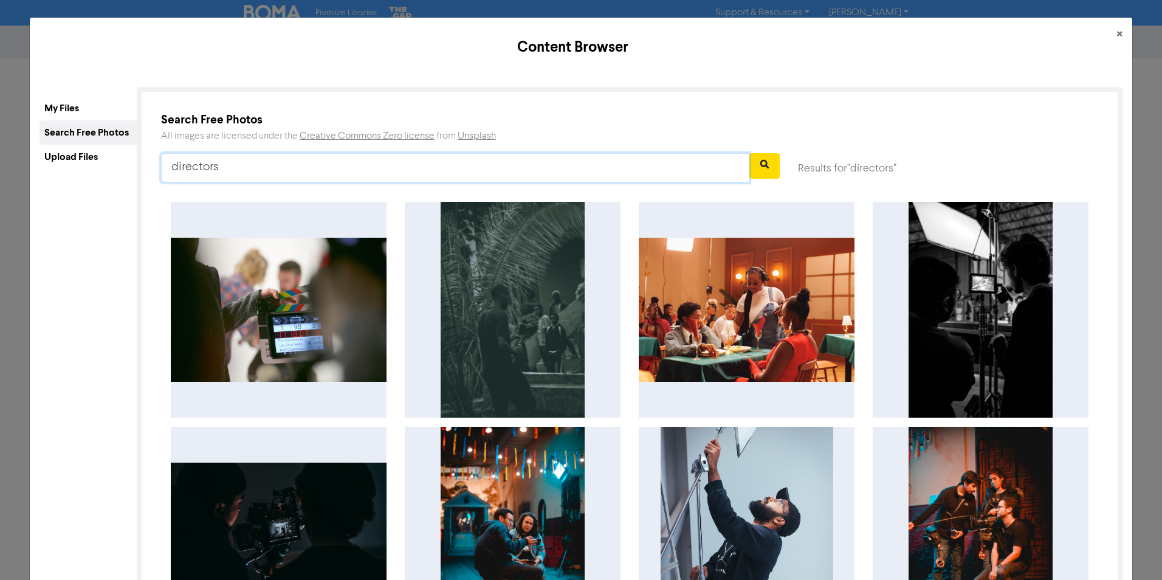
drag, startPoint x: 259, startPoint y: 168, endPoint x: 106, endPoint y: 160, distance: 153.4
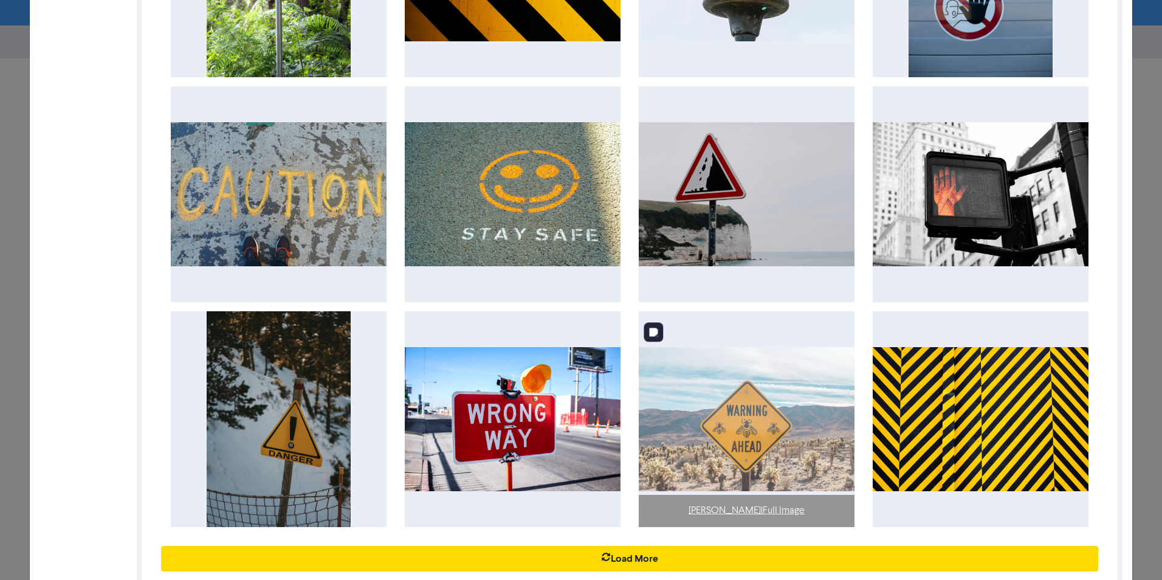
scroll to position [377, 0]
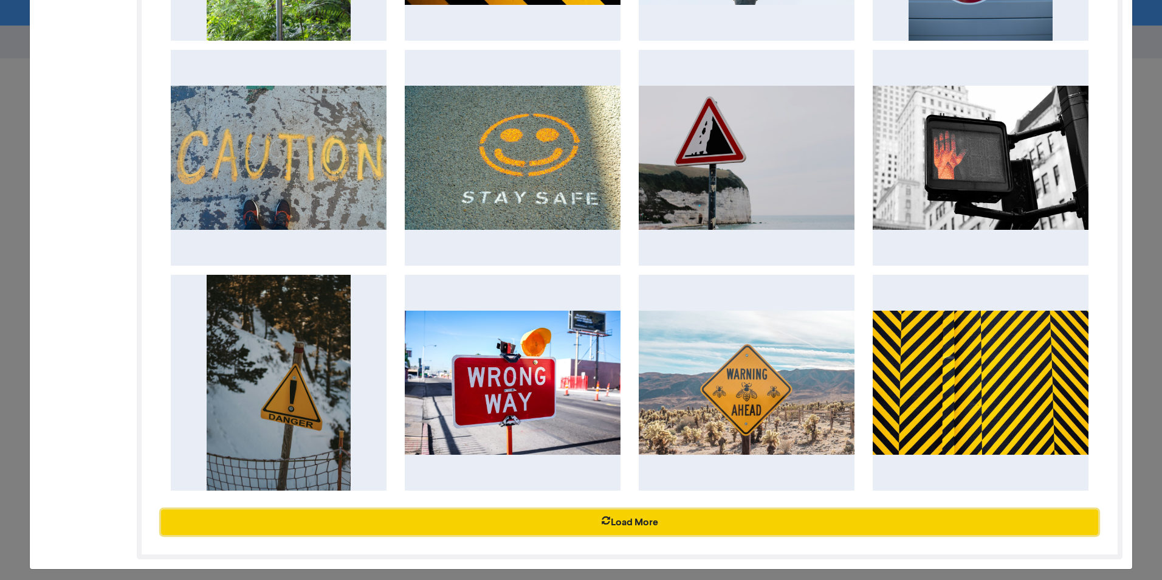
click at [712, 448] on button "Load More" at bounding box center [629, 522] width 937 height 26
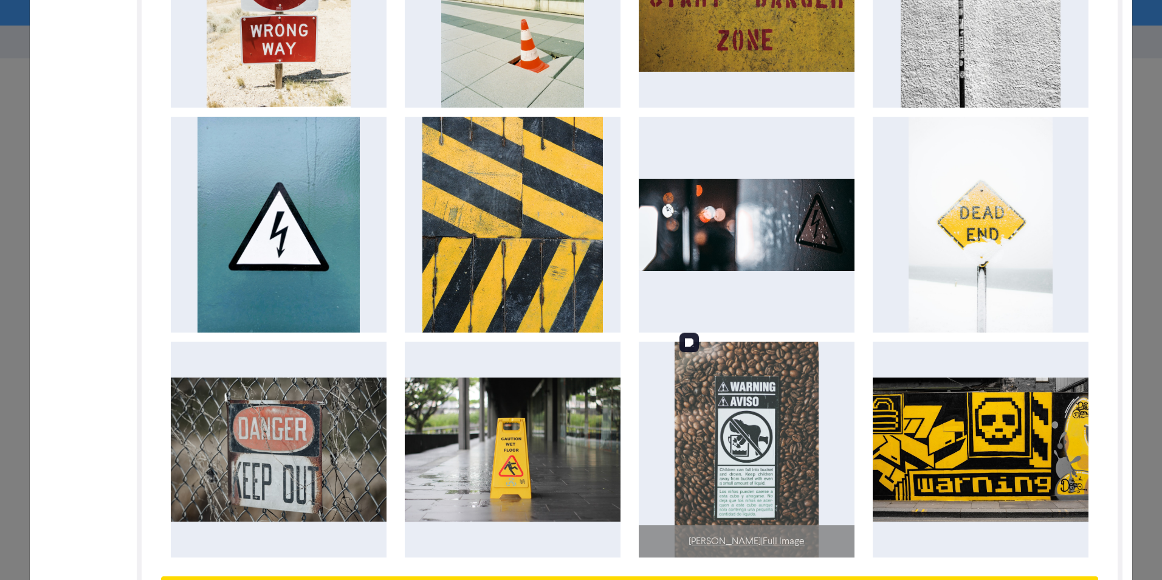
scroll to position [1046, 0]
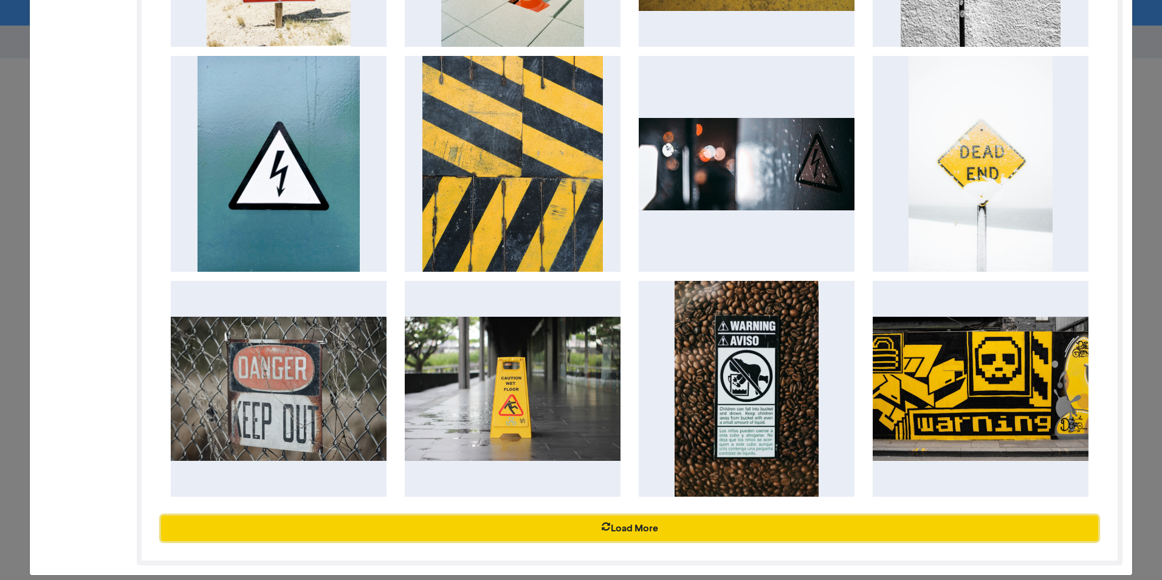
click at [697, 448] on button "Load More" at bounding box center [629, 529] width 937 height 26
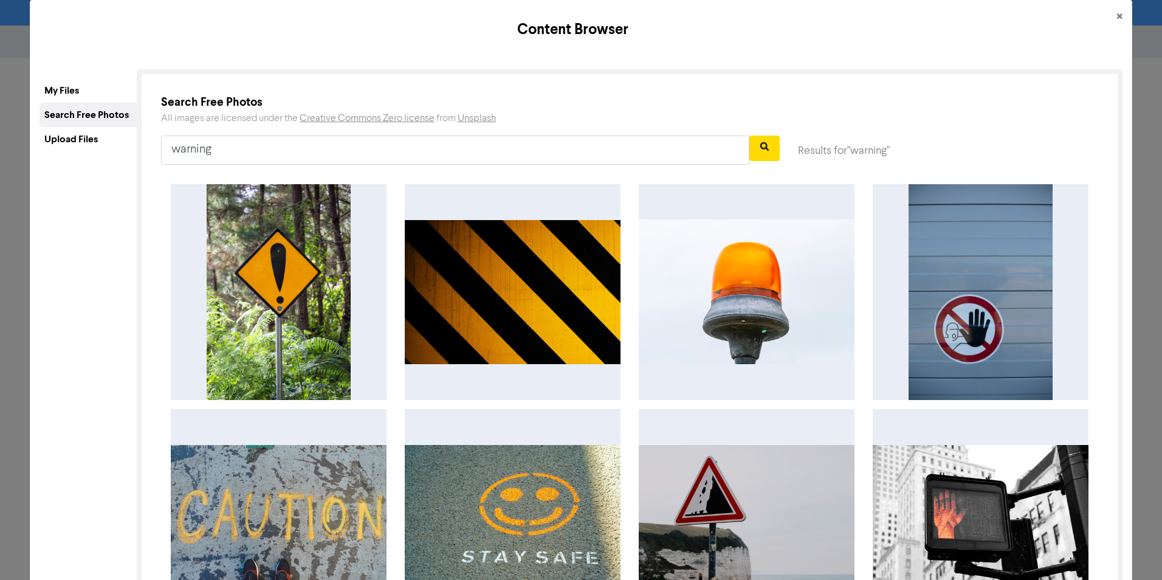
scroll to position [5, 0]
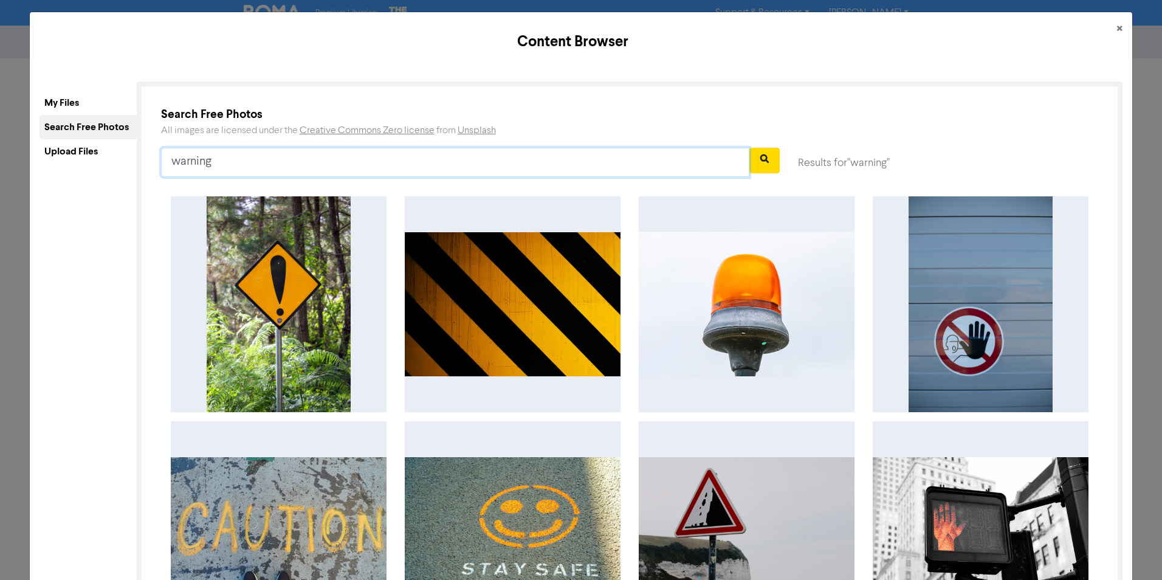
drag, startPoint x: 268, startPoint y: 164, endPoint x: 63, endPoint y: 145, distance: 206.3
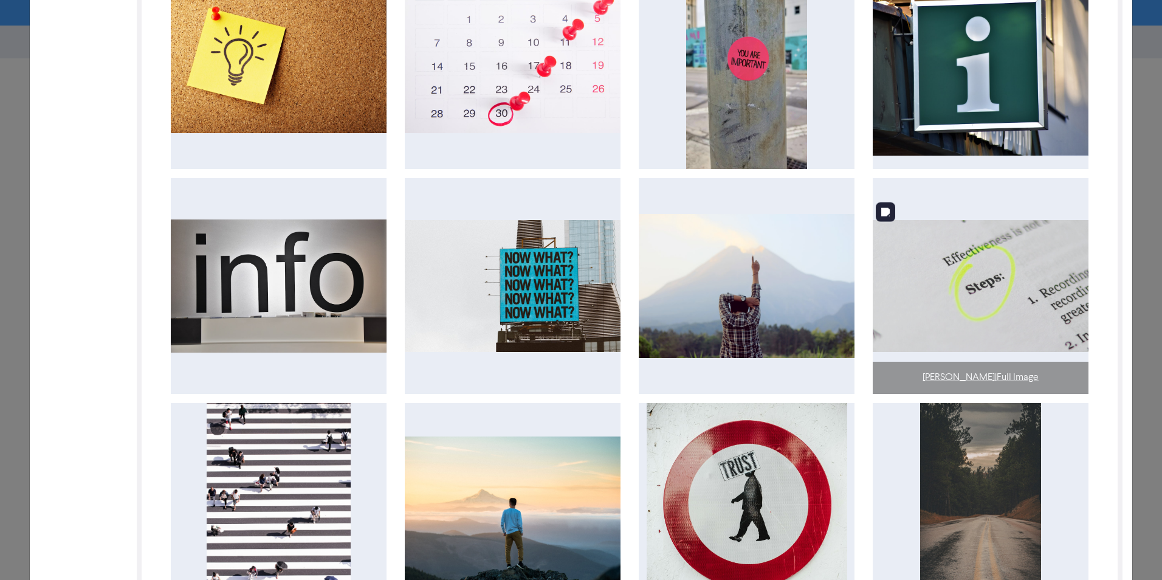
scroll to position [377, 0]
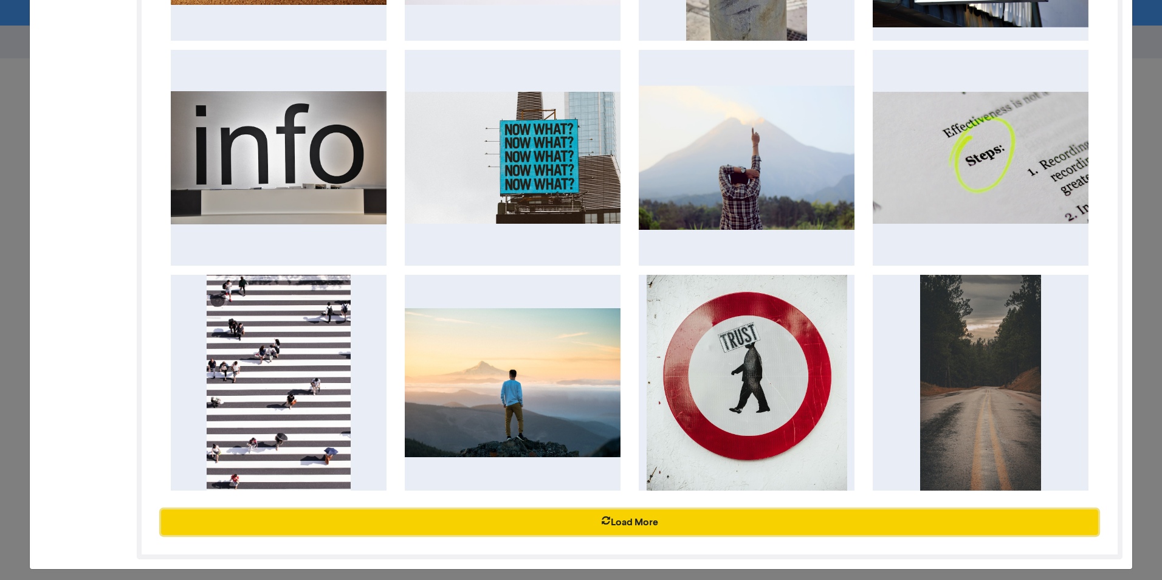
click at [627, 448] on button "Load More" at bounding box center [629, 522] width 937 height 26
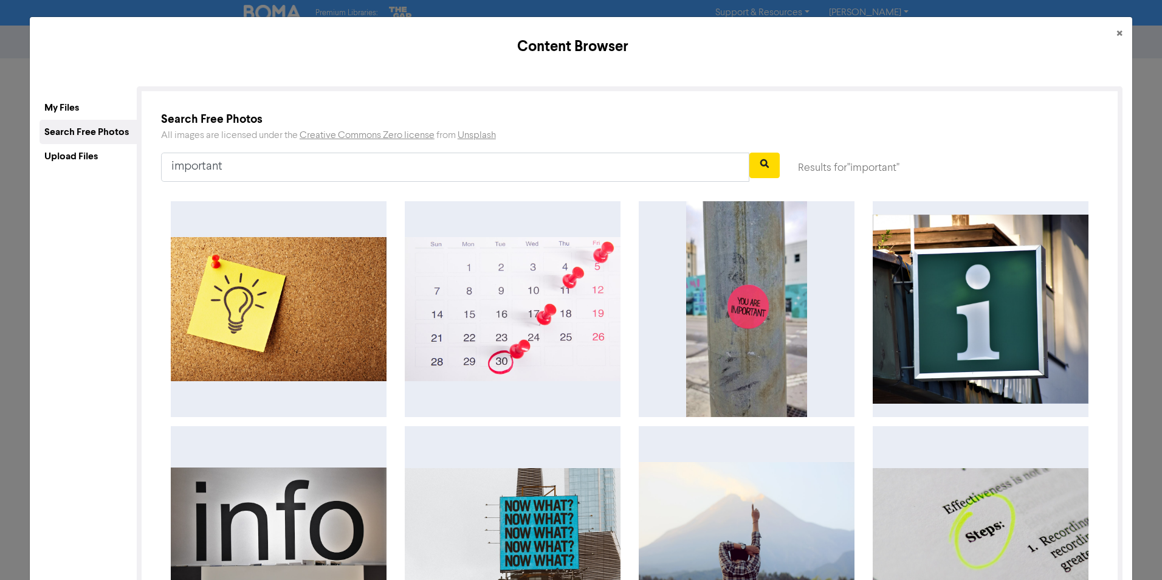
scroll to position [0, 0]
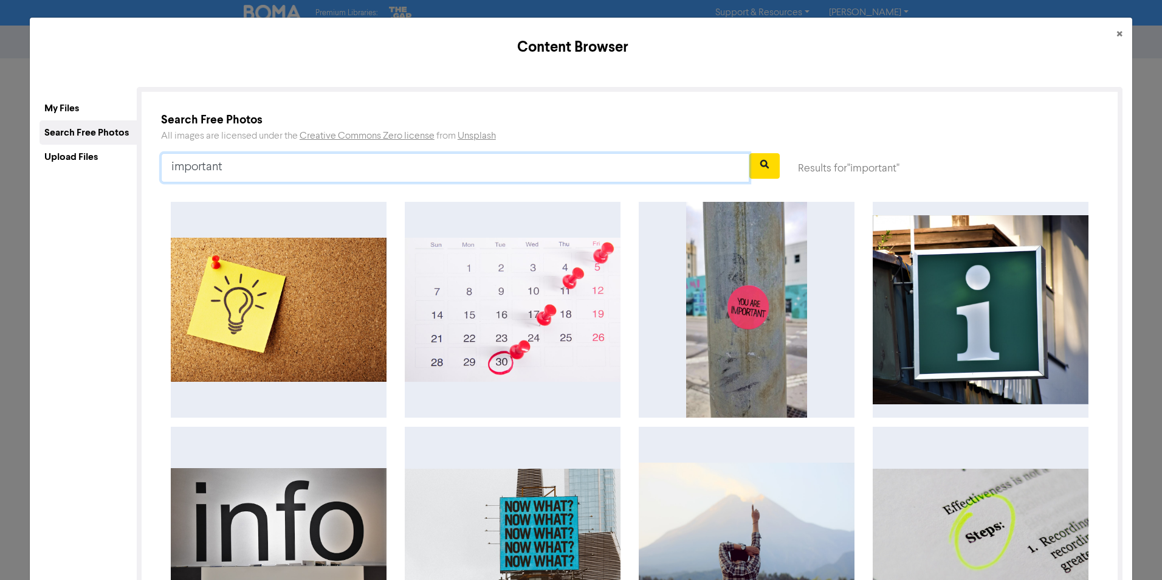
drag, startPoint x: 85, startPoint y: 166, endPoint x: 71, endPoint y: 159, distance: 15.8
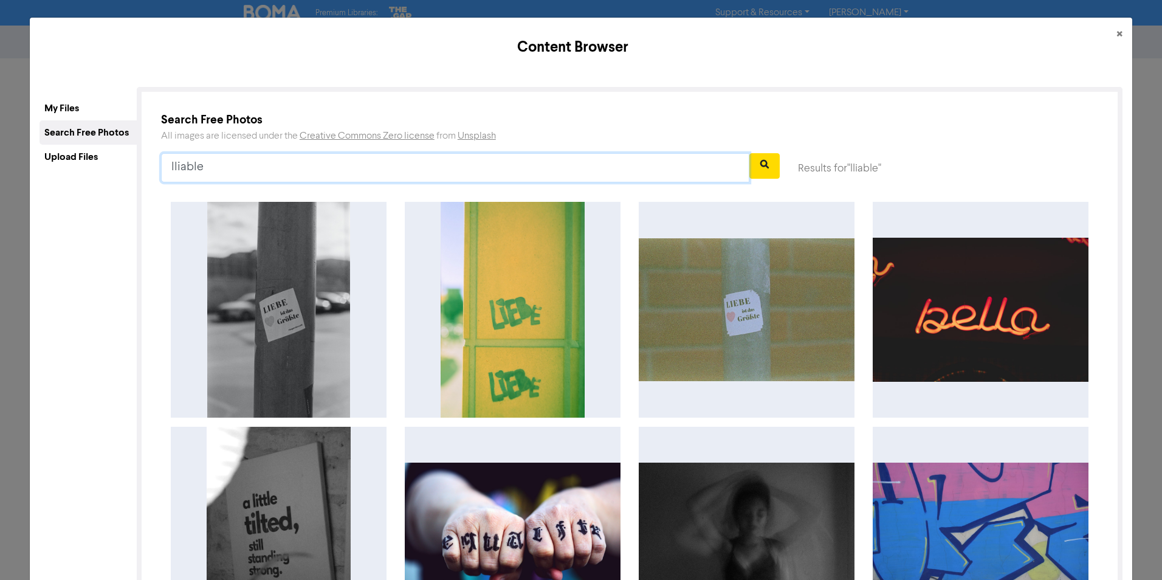
drag, startPoint x: 218, startPoint y: 168, endPoint x: 211, endPoint y: 178, distance: 11.8
click at [212, 178] on input "lliable" at bounding box center [455, 167] width 588 height 29
drag, startPoint x: 211, startPoint y: 178, endPoint x: 198, endPoint y: 178, distance: 13.4
click at [199, 178] on input "lliable" at bounding box center [455, 167] width 588 height 29
drag, startPoint x: 186, startPoint y: 170, endPoint x: 180, endPoint y: 171, distance: 6.2
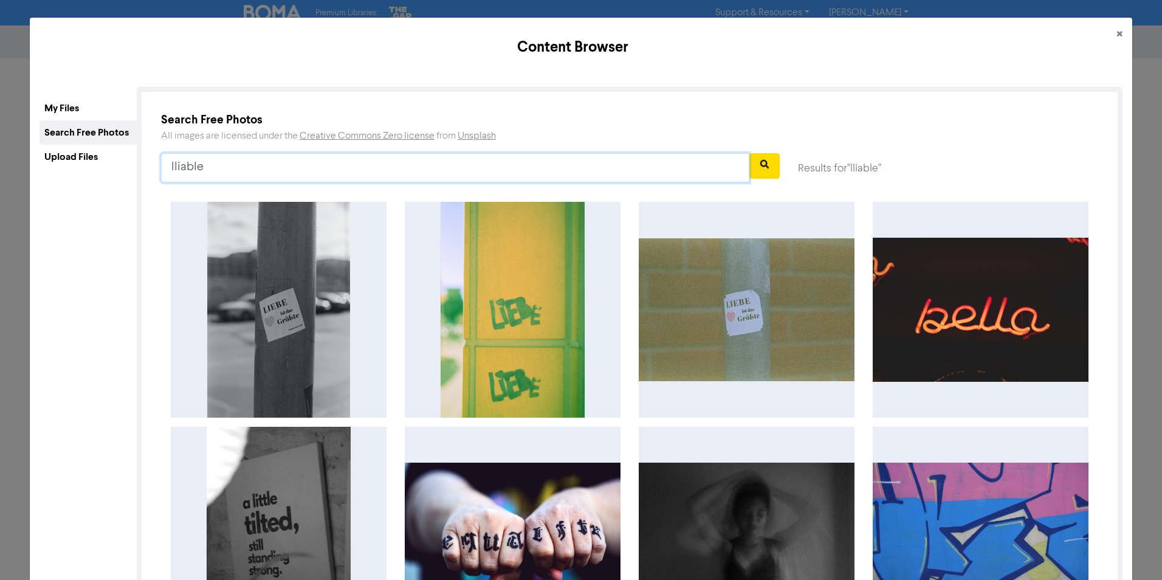
click at [186, 170] on input "lliable" at bounding box center [455, 167] width 588 height 29
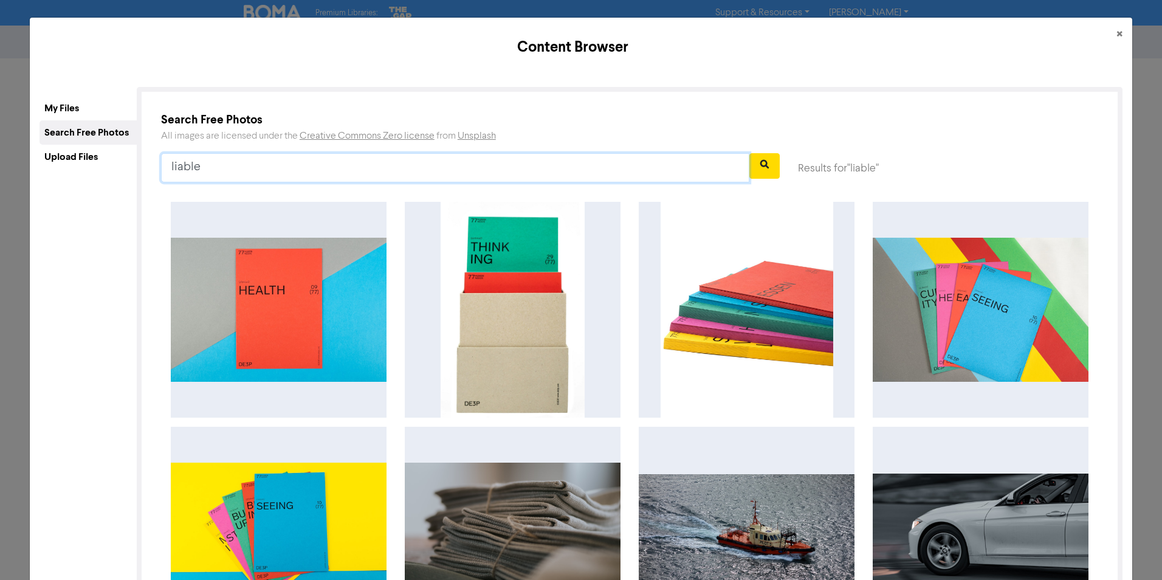
drag, startPoint x: 219, startPoint y: 153, endPoint x: 107, endPoint y: 158, distance: 112.6
click at [109, 168] on div "My Files Search Free Photos Upload Files My Files Sort By Created Date File Nam…" at bounding box center [581, 511] width 1083 height 849
type input "h"
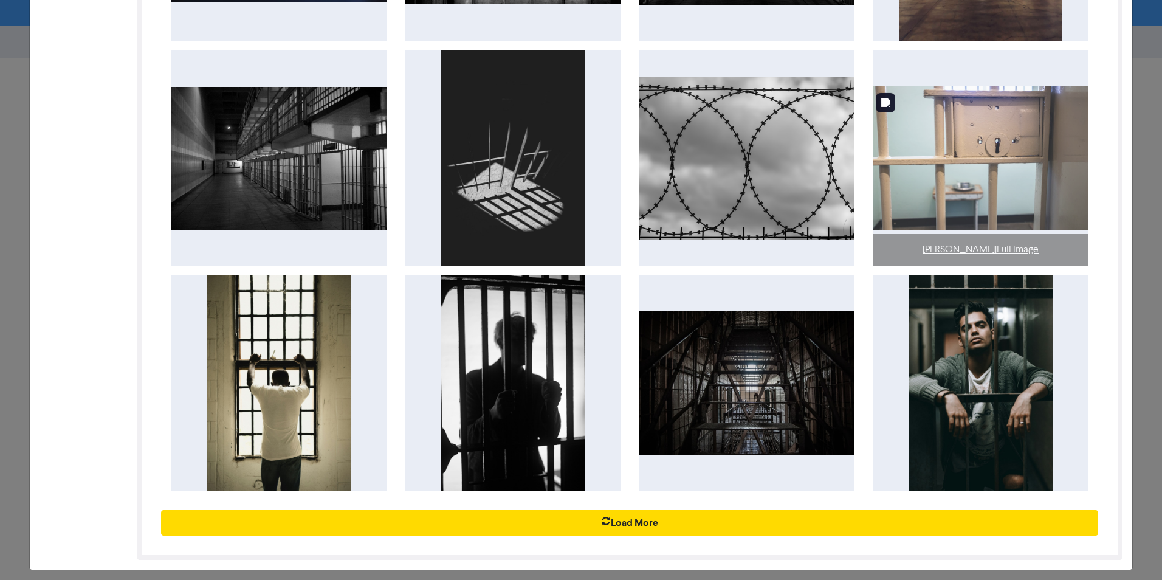
scroll to position [377, 0]
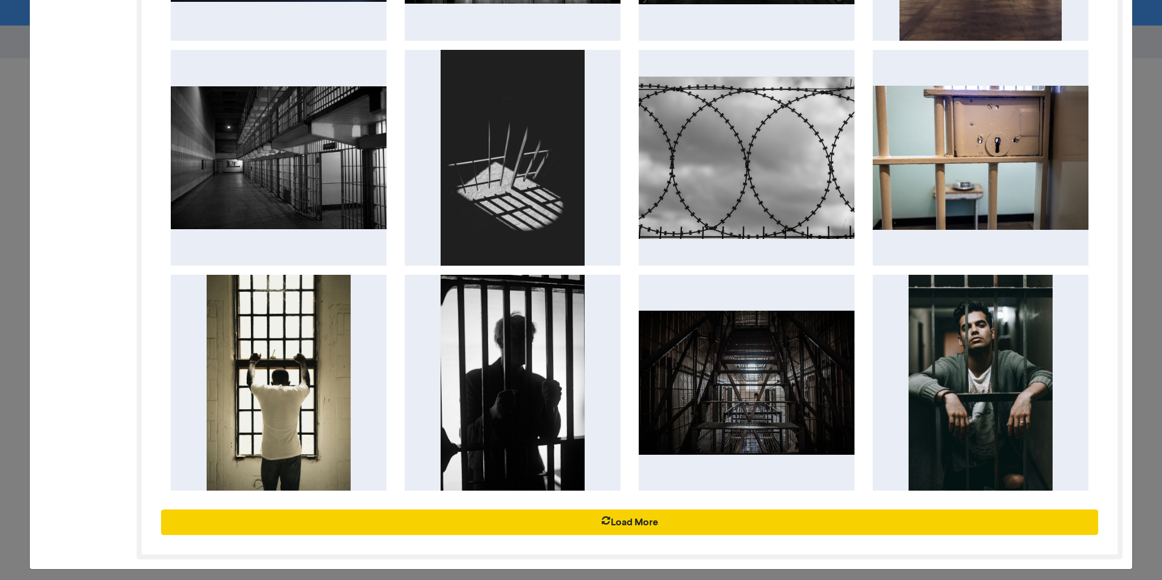
type input "jail"
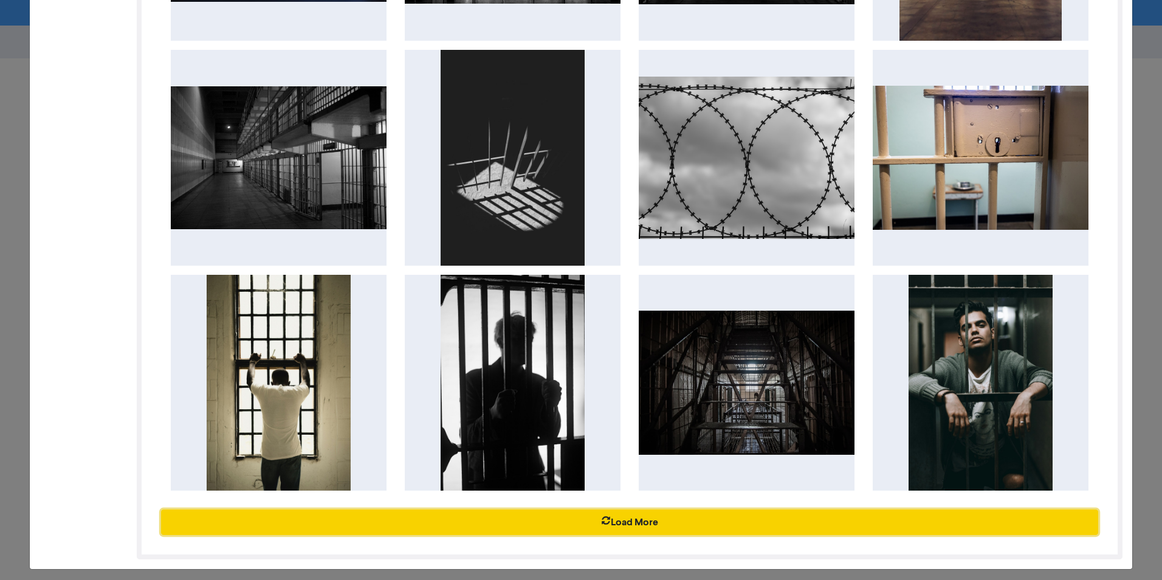
click at [604, 448] on icon "button" at bounding box center [606, 522] width 10 height 12
click at [659, 448] on button "Load More" at bounding box center [629, 522] width 937 height 26
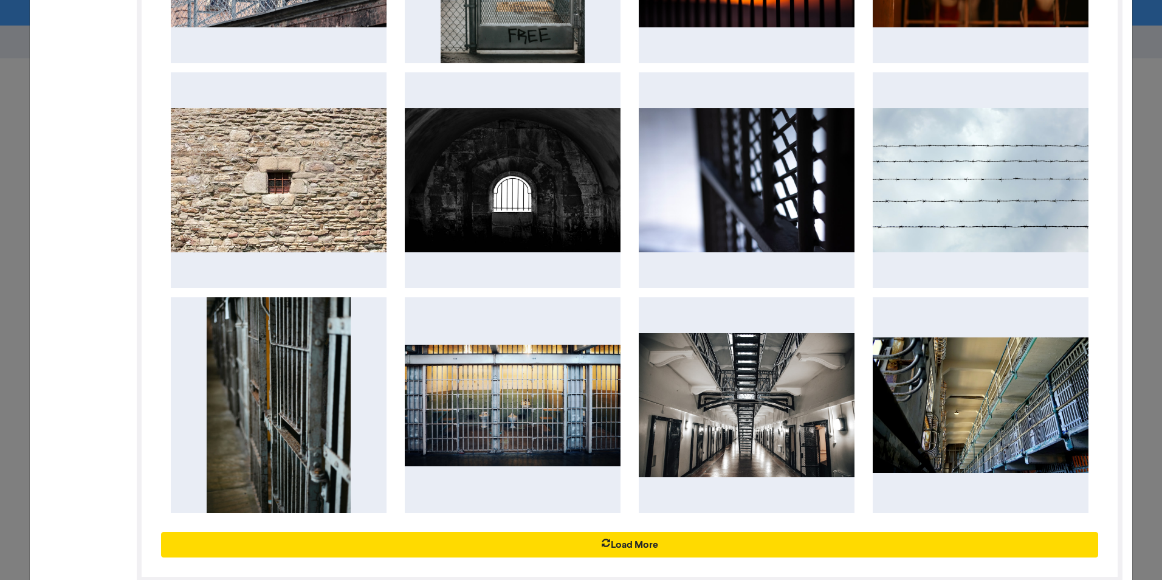
scroll to position [1046, 0]
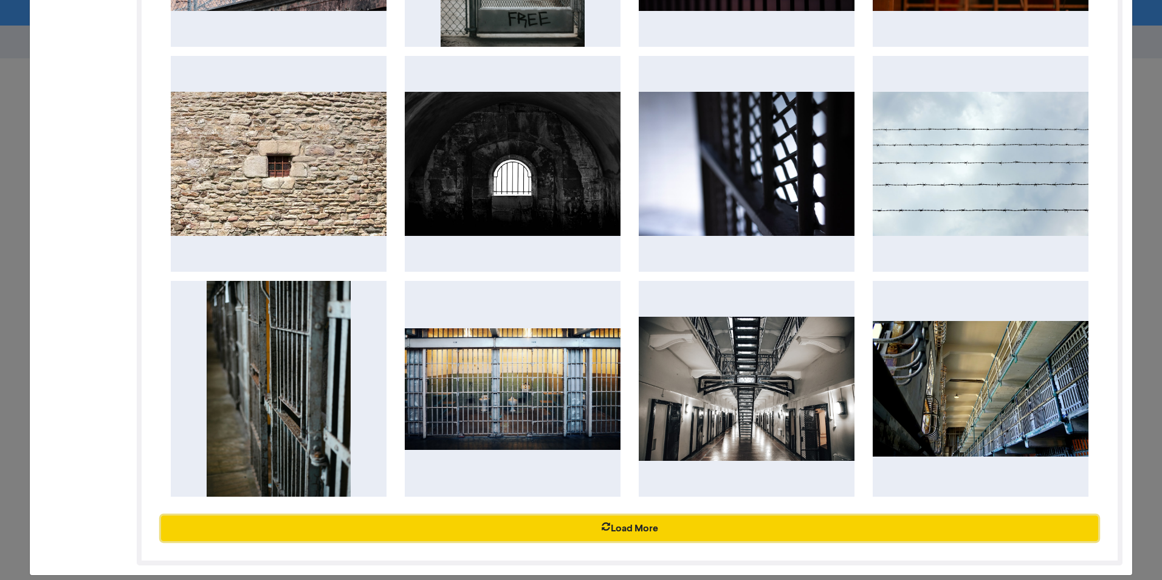
click at [731, 448] on button "Load More" at bounding box center [629, 529] width 937 height 26
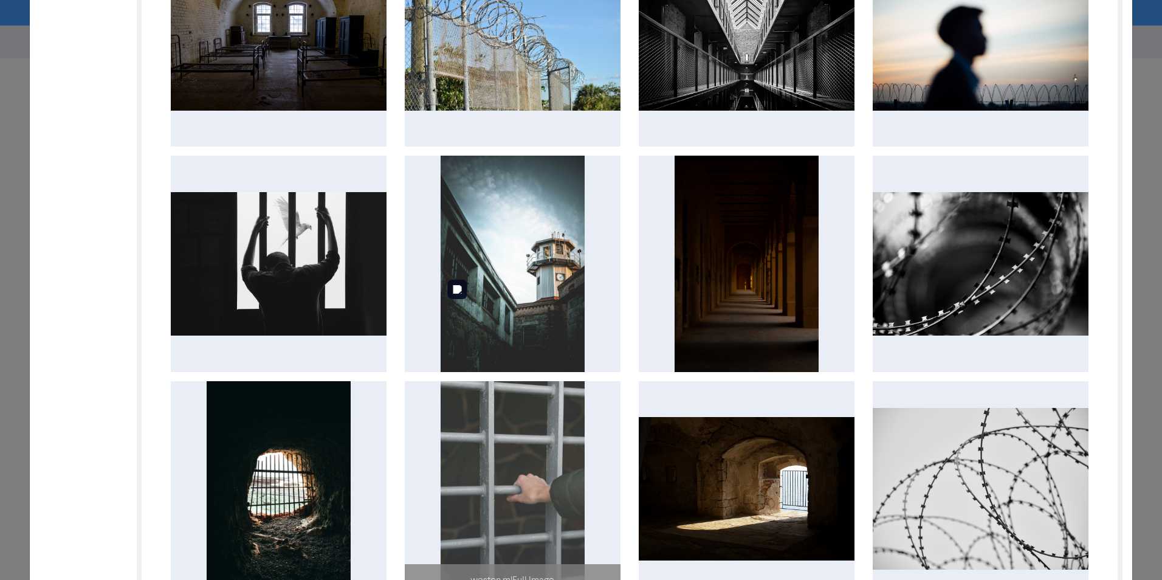
scroll to position [1714, 0]
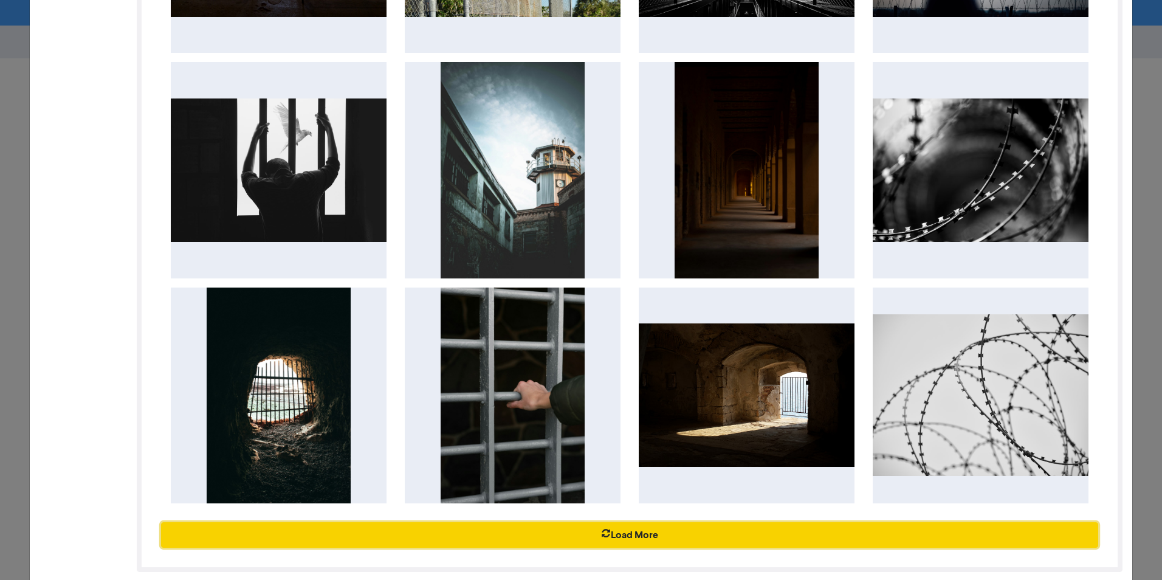
click at [630, 448] on button "Load More" at bounding box center [629, 535] width 937 height 26
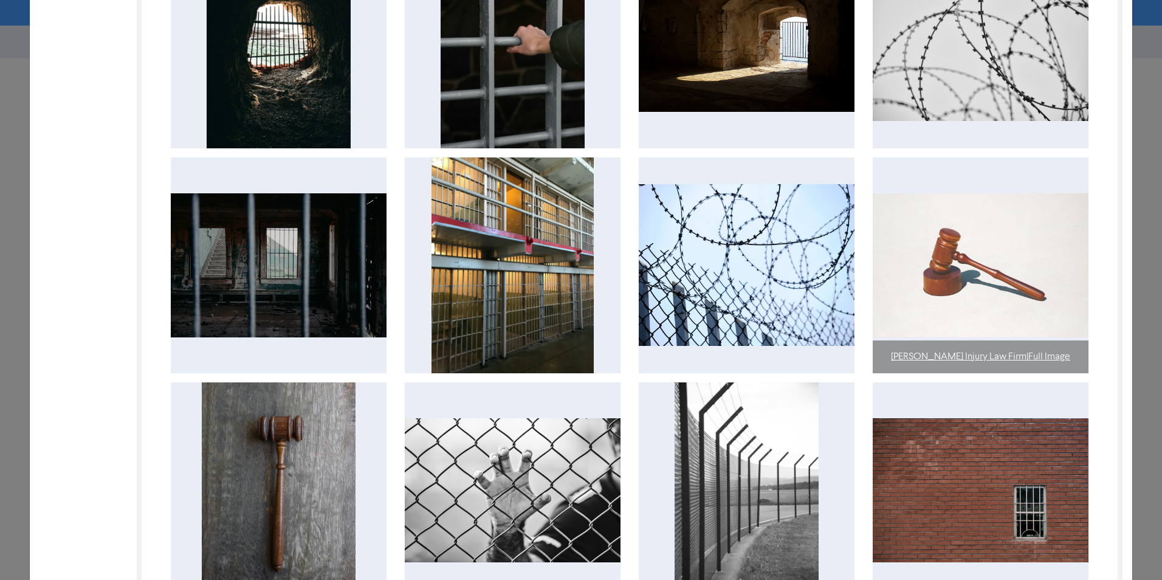
scroll to position [2066, 0]
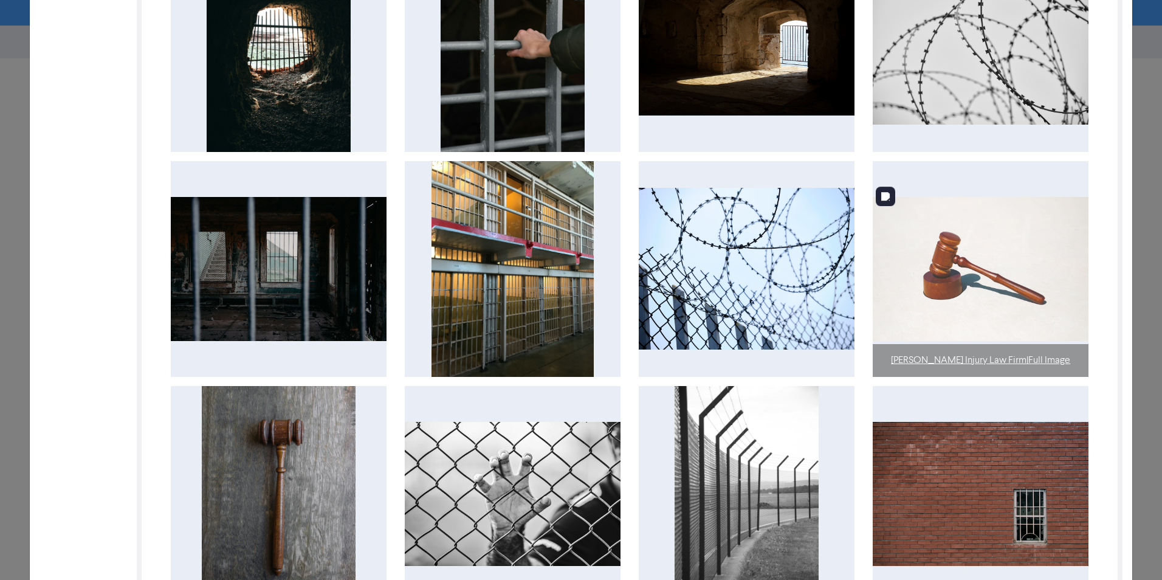
click at [928, 254] on img at bounding box center [981, 269] width 216 height 144
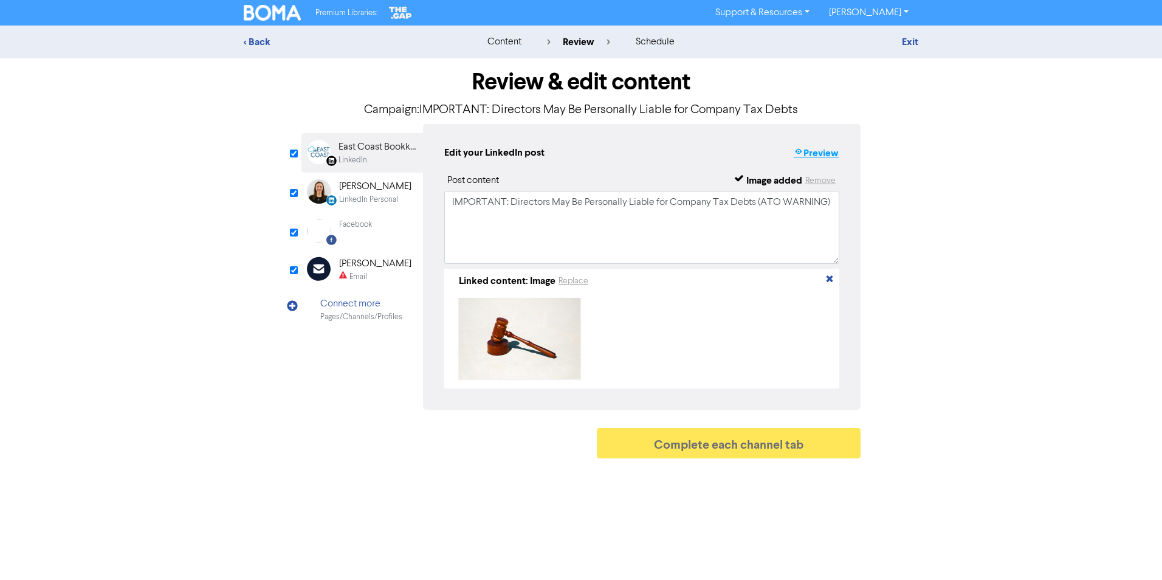
click at [810, 152] on button "Preview" at bounding box center [816, 153] width 46 height 16
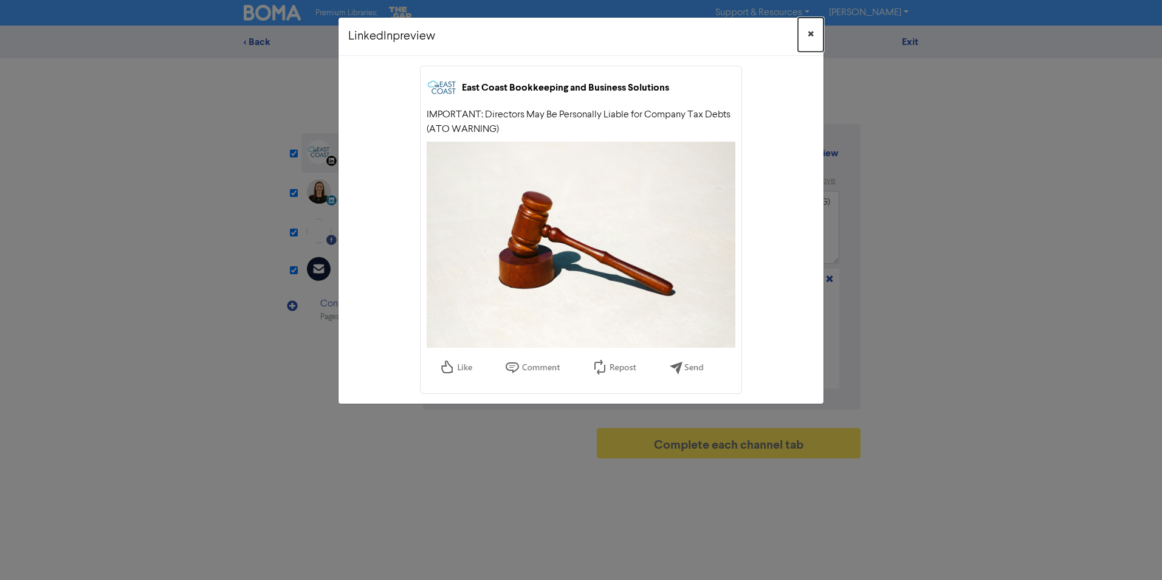
click at [813, 33] on span "×" at bounding box center [811, 35] width 6 height 18
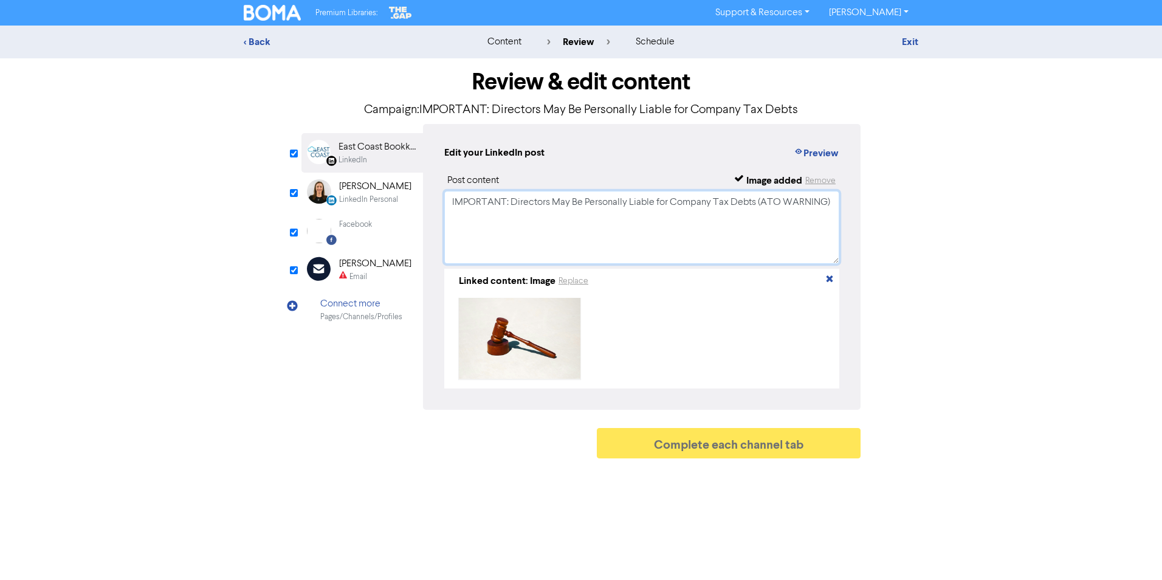
click at [720, 241] on textarea "IMPORTANT: Directors May Be Personally Liable for Company Tax Debts (ATO WARNIN…" at bounding box center [641, 227] width 395 height 73
click at [909, 39] on link "Exit" at bounding box center [910, 42] width 16 height 12
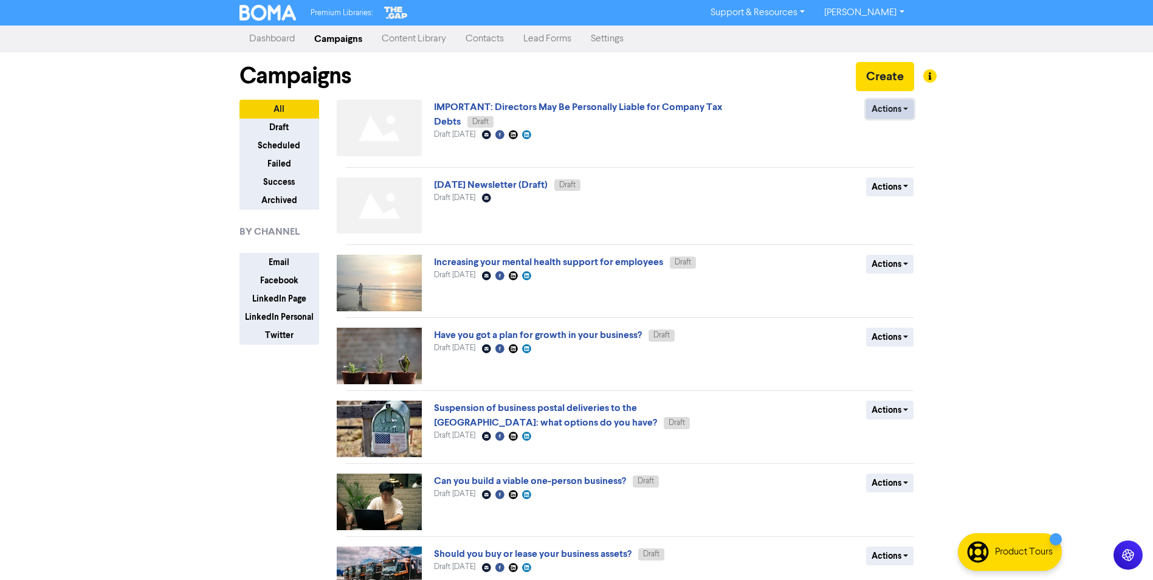
click at [885, 108] on button "Actions" at bounding box center [890, 109] width 48 height 19
click at [928, 146] on div "Premium Libraries: Support & Resources Video Tutorials FAQ & Guides Marketing E…" at bounding box center [576, 290] width 1153 height 580
click at [565, 111] on link "IMPORTANT: Directors May Be Personally Liable for Company Tax Debts" at bounding box center [578, 114] width 289 height 27
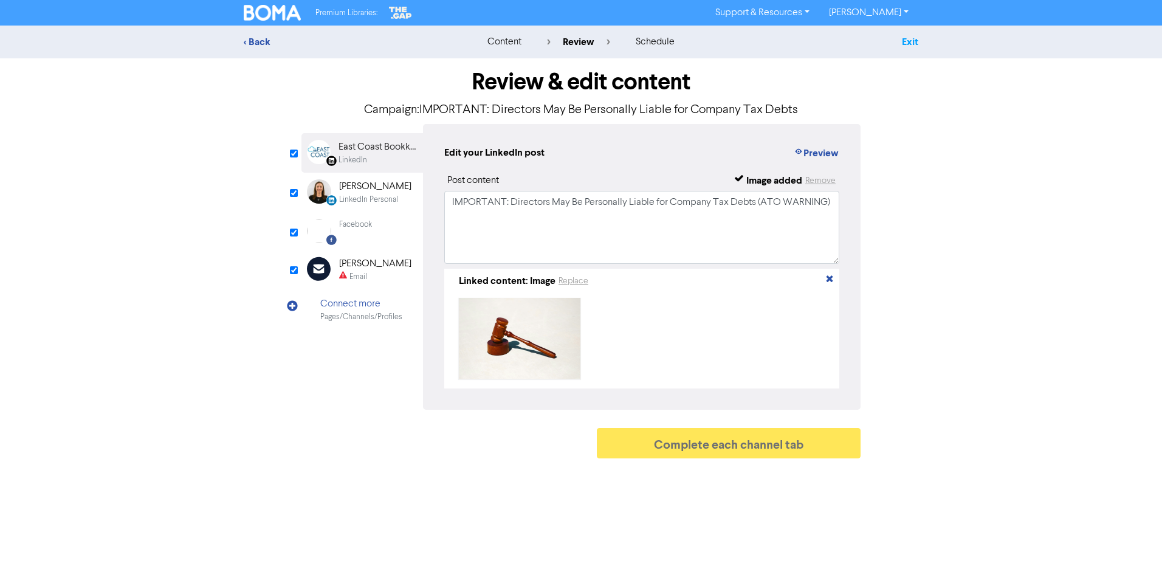
click at [904, 40] on link "Exit" at bounding box center [910, 42] width 16 height 12
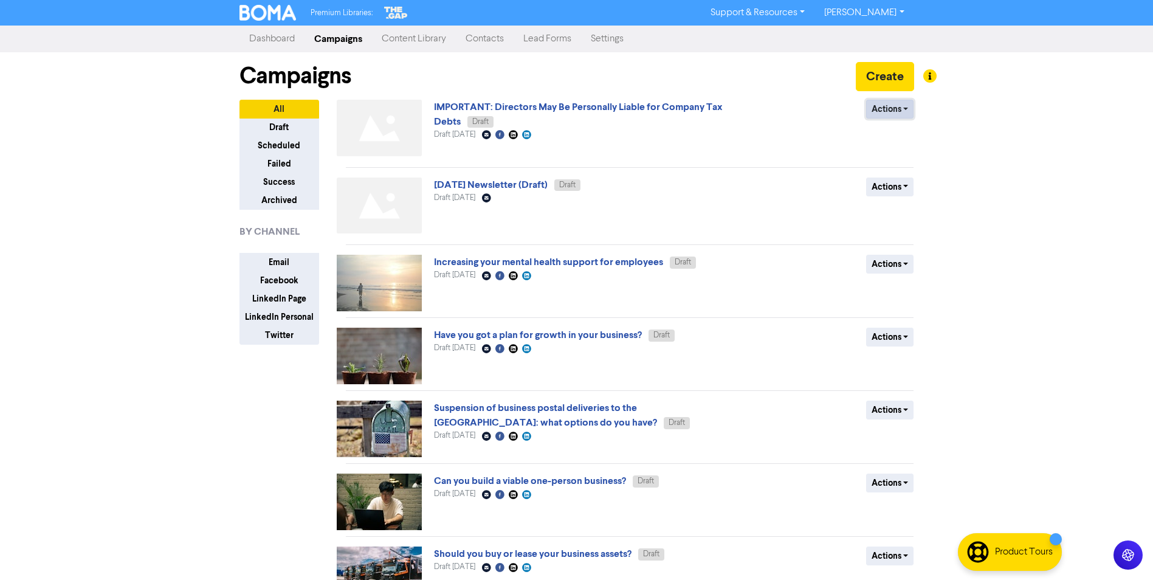
click at [894, 115] on button "Actions" at bounding box center [890, 109] width 48 height 19
click at [891, 135] on button "Delete" at bounding box center [915, 134] width 96 height 19
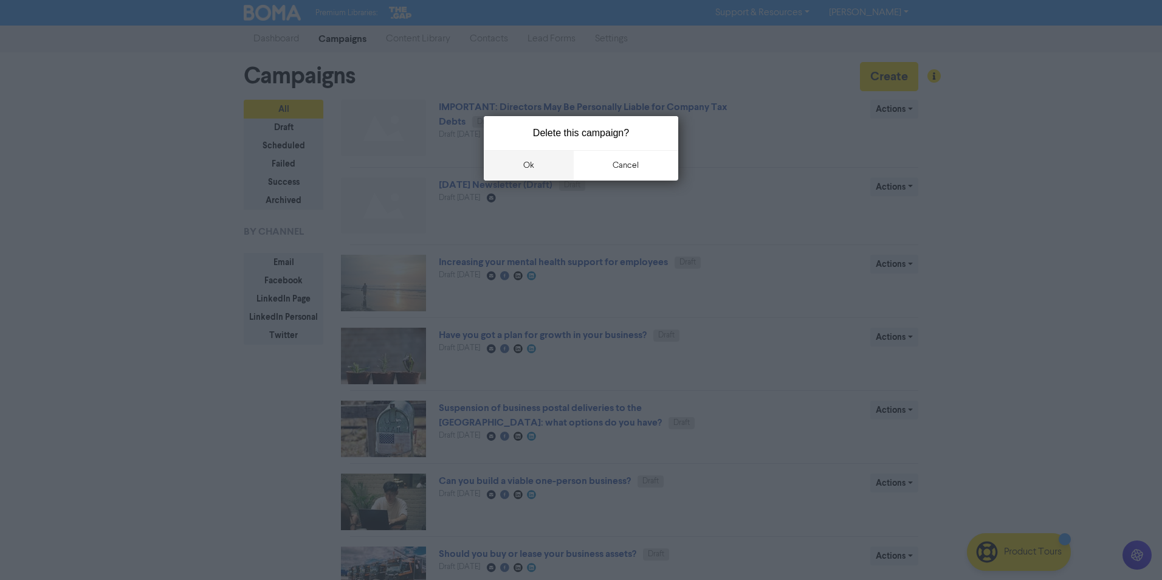
click at [525, 164] on button "ok" at bounding box center [529, 165] width 90 height 30
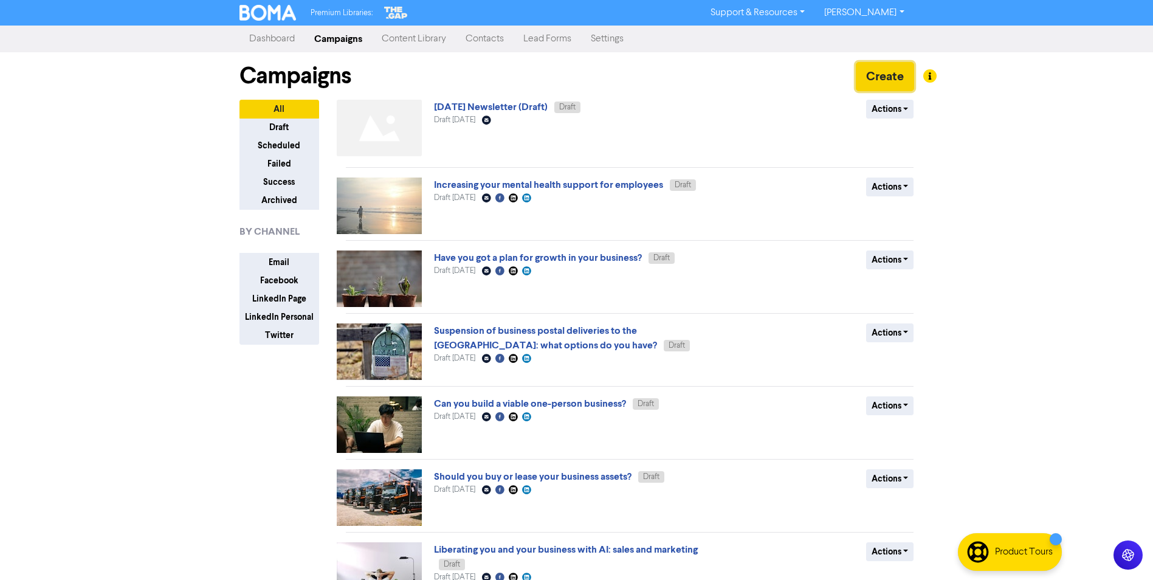
click at [873, 77] on button "Create" at bounding box center [885, 76] width 58 height 29
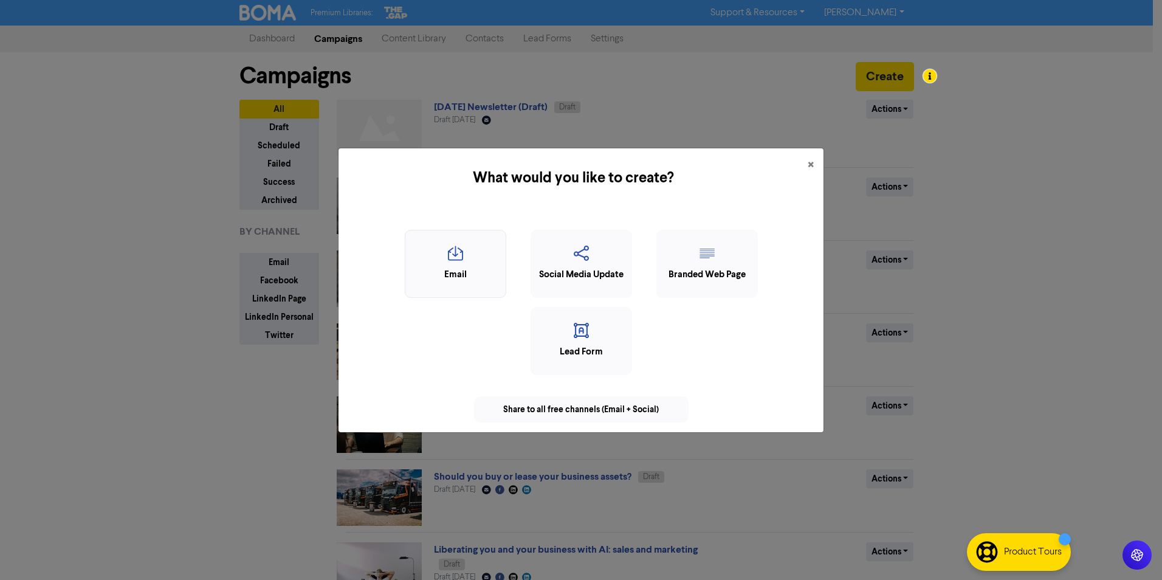
click at [451, 269] on div "Email" at bounding box center [456, 275] width 88 height 14
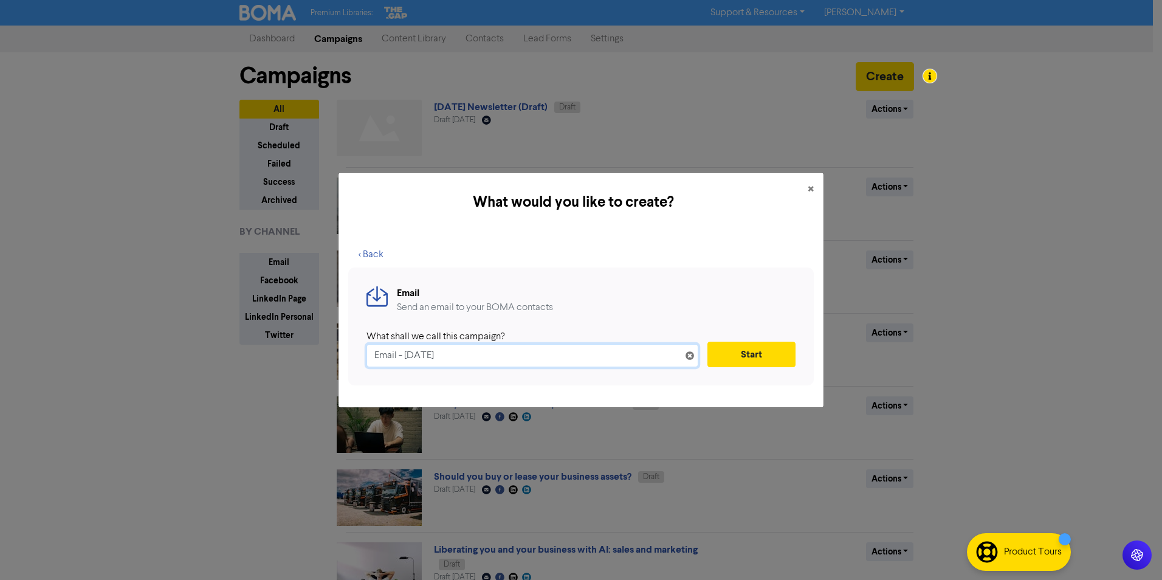
drag, startPoint x: 463, startPoint y: 354, endPoint x: 275, endPoint y: 350, distance: 187.3
click at [275, 350] on div "What would you like to create? × < Back Email Send an email to your BOMA contac…" at bounding box center [581, 290] width 1162 height 580
paste input "IMPORTANT: Directors May Be Personally Liable for Company Tax Debts (ATO WARNIN…"
click at [734, 350] on button "Start" at bounding box center [752, 355] width 88 height 26
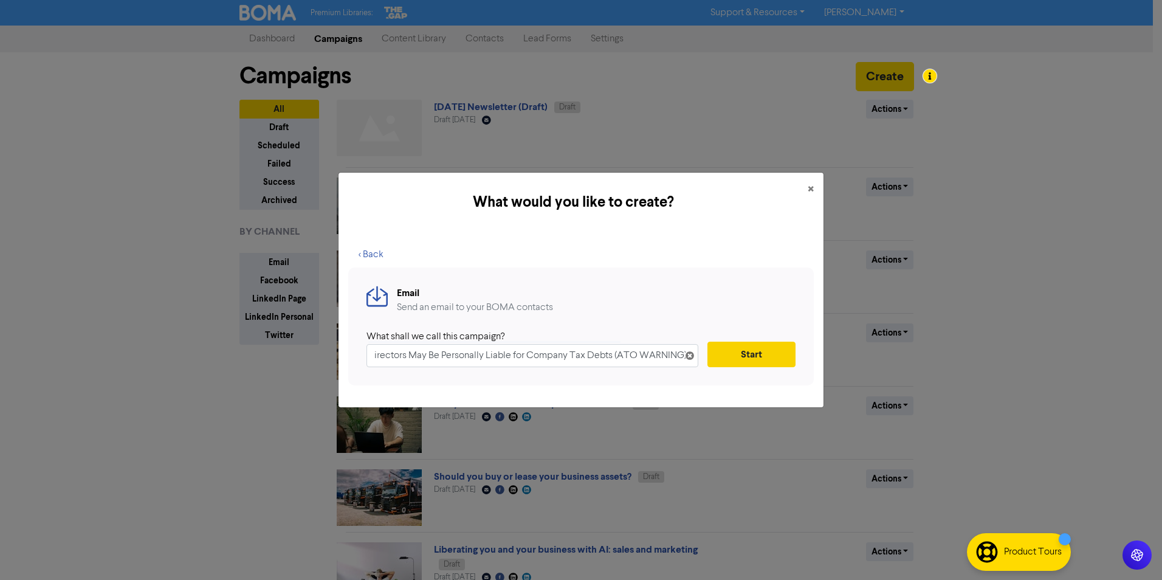
scroll to position [0, 0]
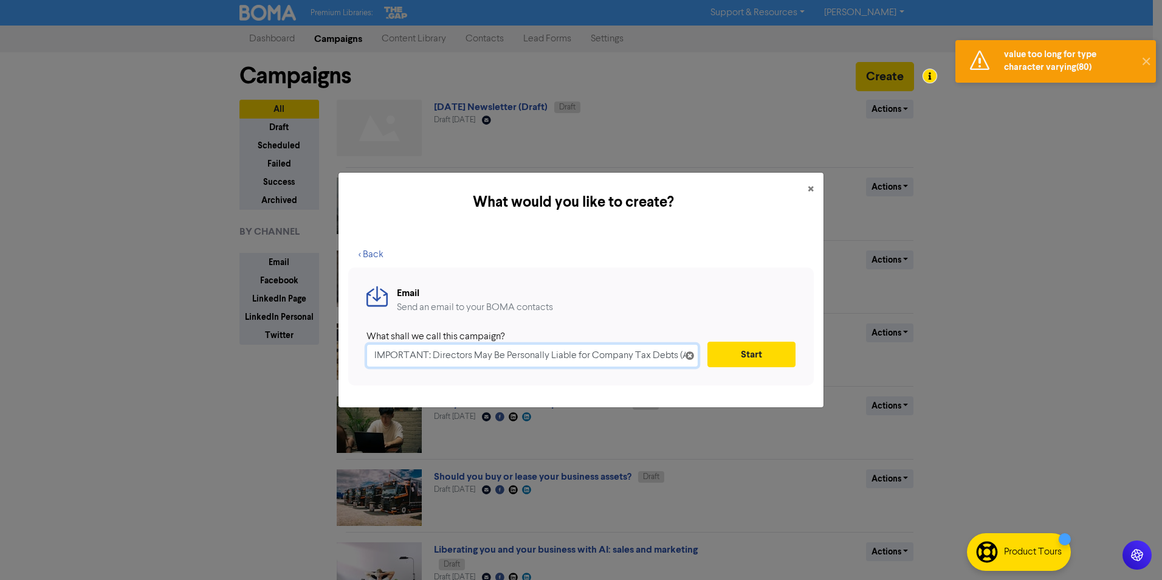
click at [634, 356] on input "IMPORTANT: Directors May Be Personally Liable for Company Tax Debts (ATO WARNIN…" at bounding box center [533, 355] width 332 height 23
drag, startPoint x: 628, startPoint y: 356, endPoint x: 900, endPoint y: 363, distance: 271.8
click at [905, 362] on div "What would you like to create? × < Back Email Send an email to your BOMA contac…" at bounding box center [581, 290] width 1162 height 580
click at [618, 354] on input "IMPORTANT: Directors May Be Personally Liable for Company Tax Debts (ATO WARNIN…" at bounding box center [533, 355] width 332 height 23
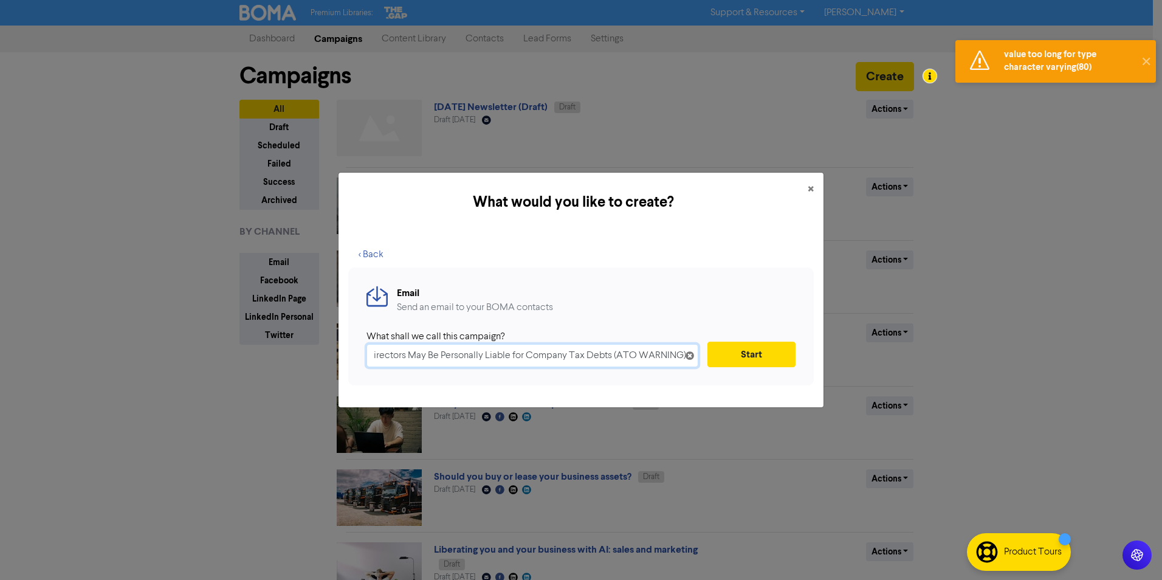
drag, startPoint x: 636, startPoint y: 354, endPoint x: 997, endPoint y: 389, distance: 362.2
click at [928, 389] on div "What would you like to create? × < Back Email Send an email to your BOMA contac…" at bounding box center [581, 290] width 1162 height 580
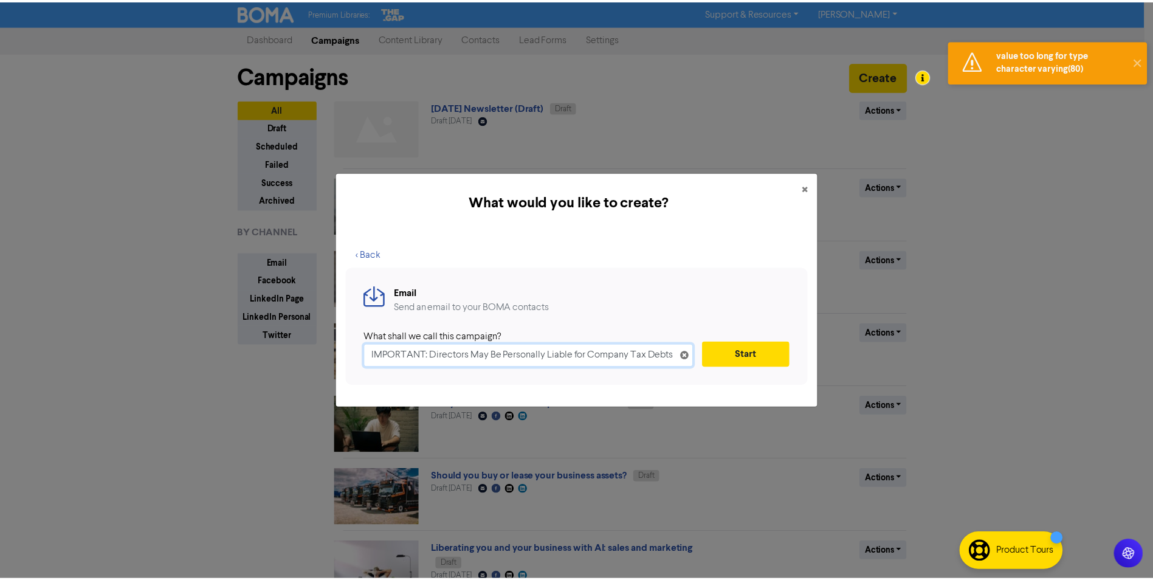
scroll to position [0, 0]
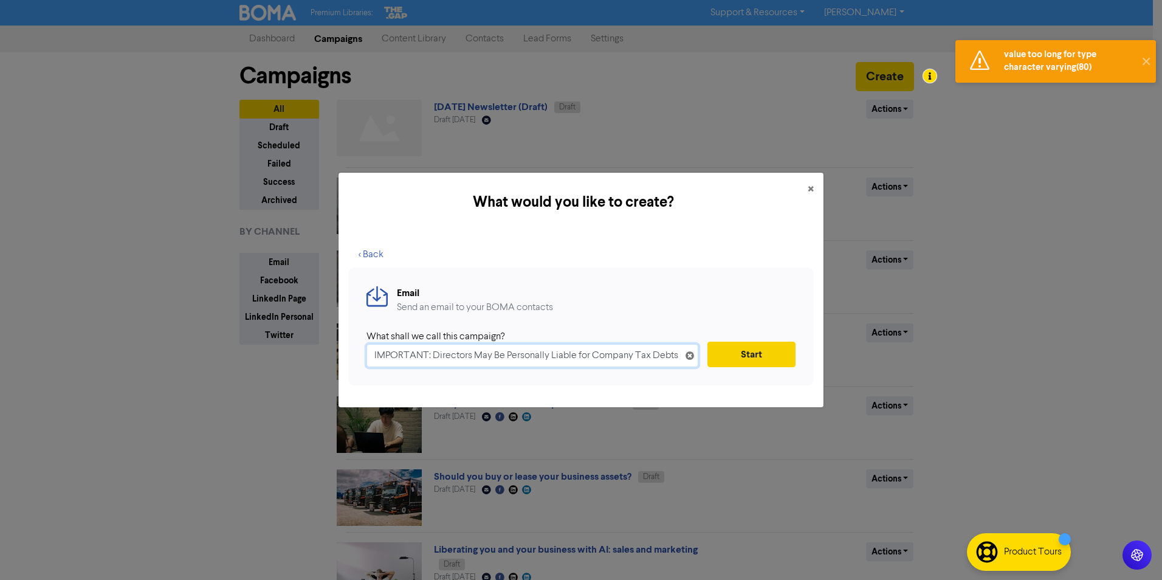
type input "IMPORTANT: Directors May Be Personally Liable for Company Tax Debts"
click at [780, 362] on button "Start" at bounding box center [752, 355] width 88 height 26
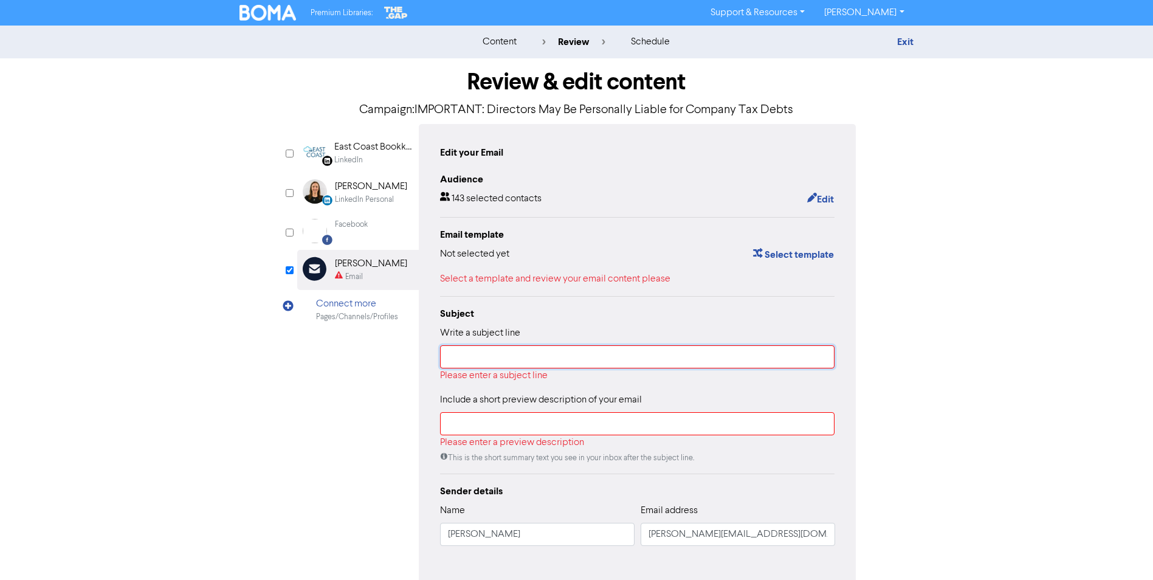
click at [477, 355] on input "text" at bounding box center [637, 356] width 395 height 23
paste input "IMPORTANT: Directors May Be Personally Liable for Company Tax Debts (ATO WARNIN…"
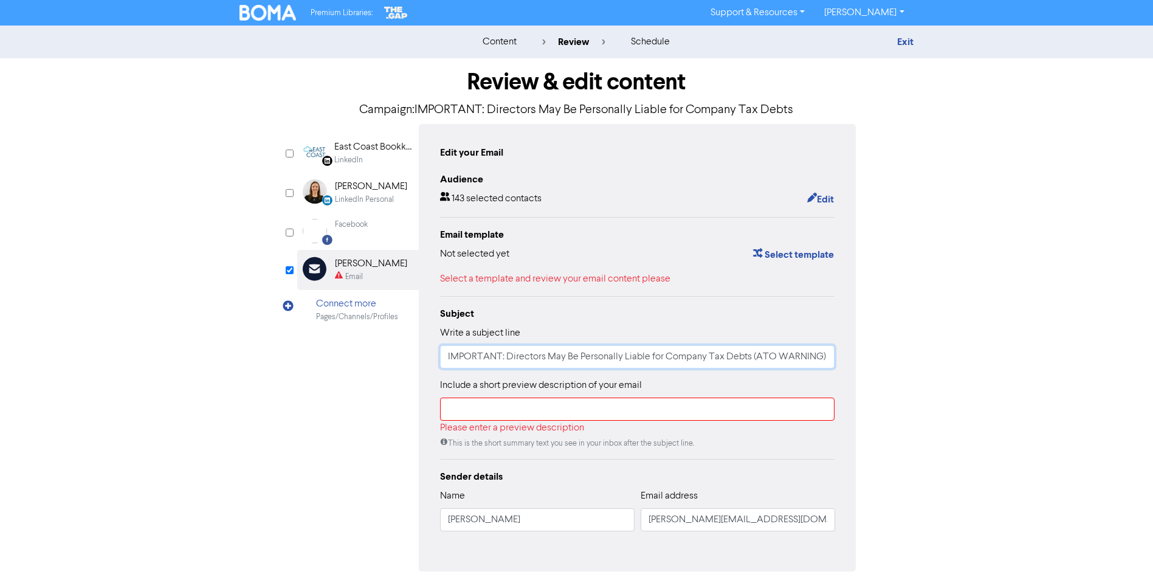
type input "IMPORTANT: Directors May Be Personally Liable for Company Tax Debts (ATO WARNIN…"
drag, startPoint x: 576, startPoint y: 412, endPoint x: 587, endPoint y: 413, distance: 11.0
click at [576, 413] on input "text" at bounding box center [637, 409] width 395 height 23
paste input "IMPORTANT: Directors May Be Personally Liable for Company Tax Debts (ATO WARNIN…"
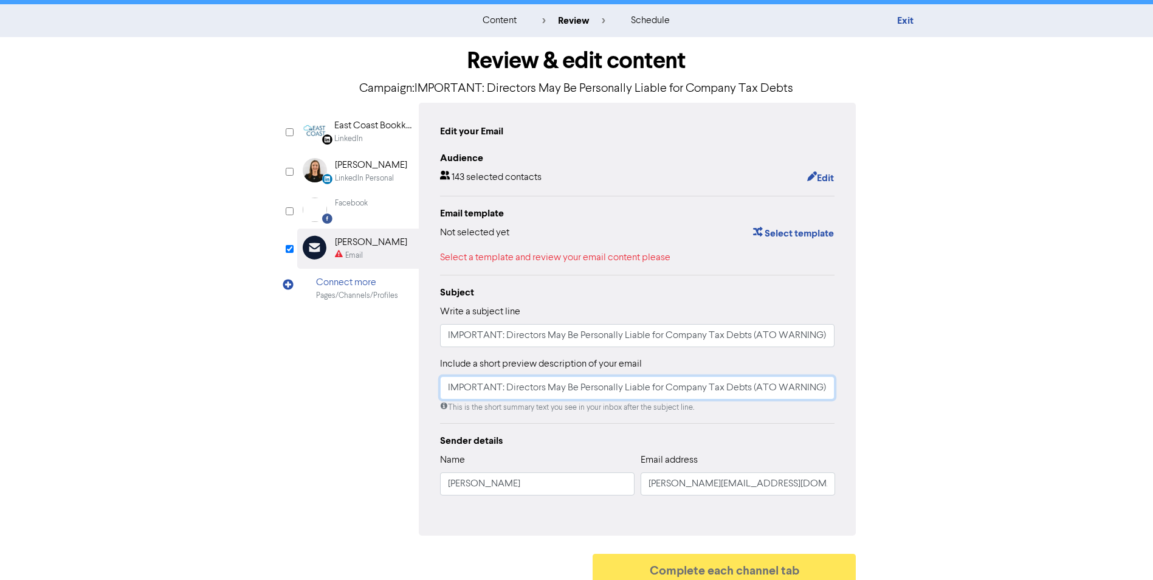
scroll to position [33, 0]
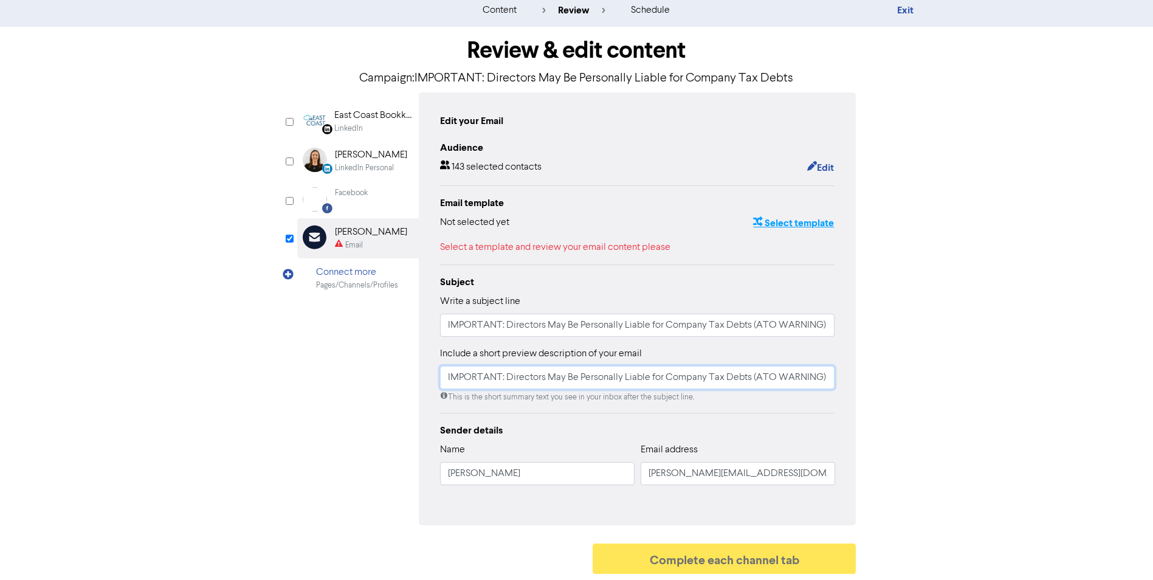
type input "IMPORTANT: Directors May Be Personally Liable for Company Tax Debts (ATO WARNIN…"
click at [770, 226] on button "Select template" at bounding box center [794, 223] width 82 height 16
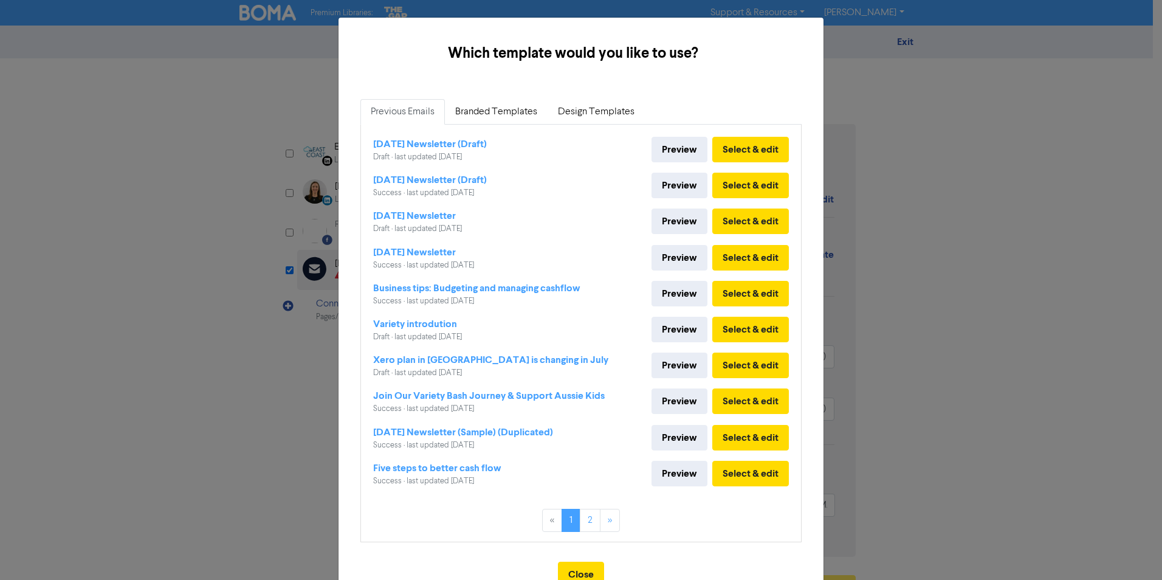
scroll to position [43, 0]
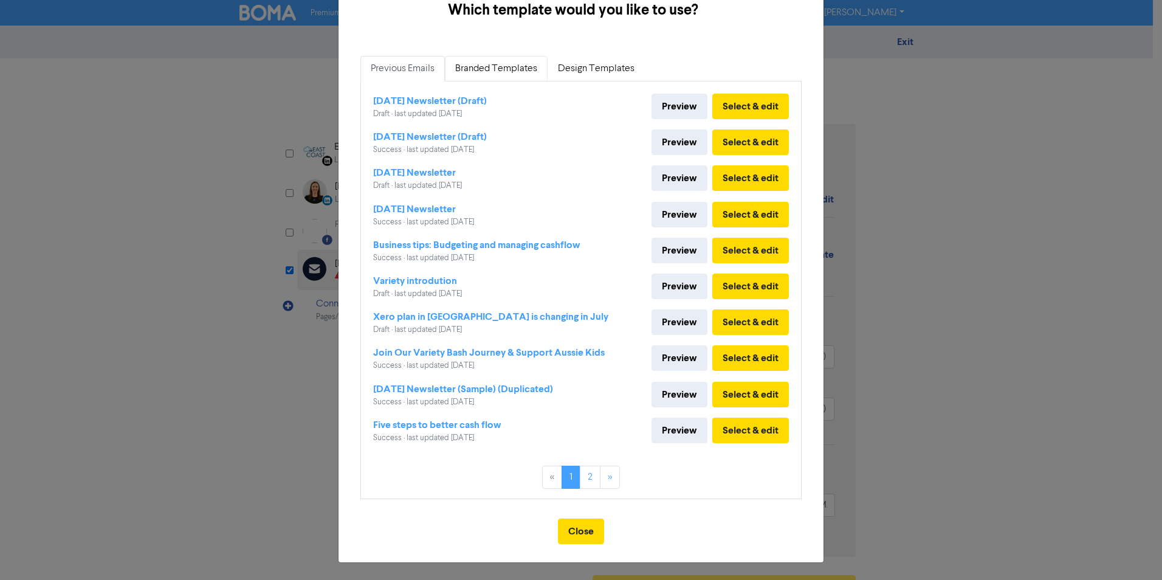
click at [494, 69] on link "Branded Templates" at bounding box center [496, 69] width 103 height 26
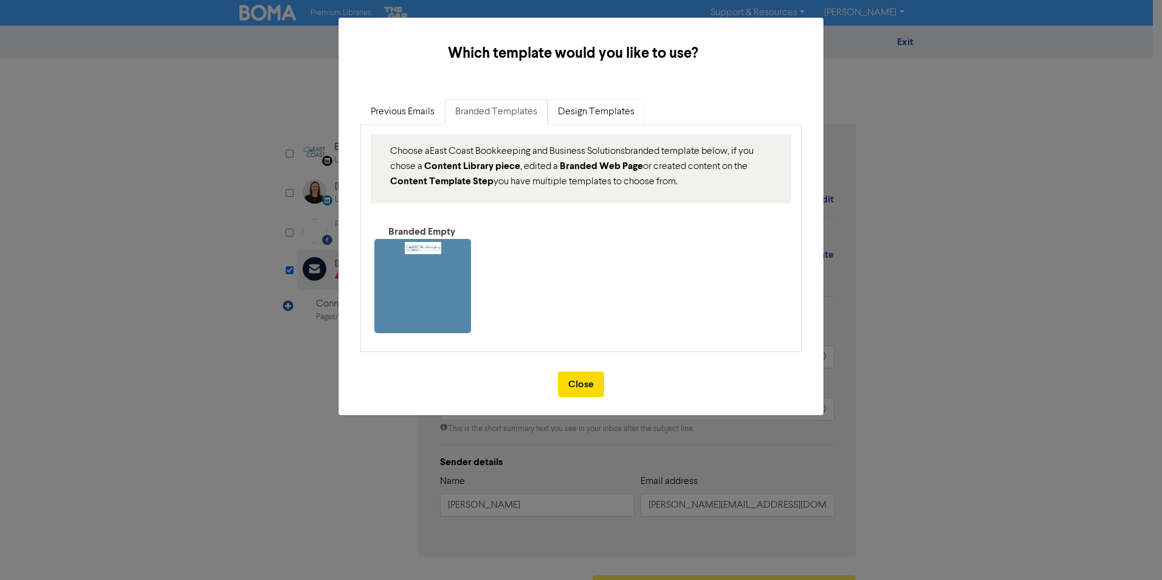
click at [584, 108] on link "Design Templates" at bounding box center [596, 112] width 97 height 26
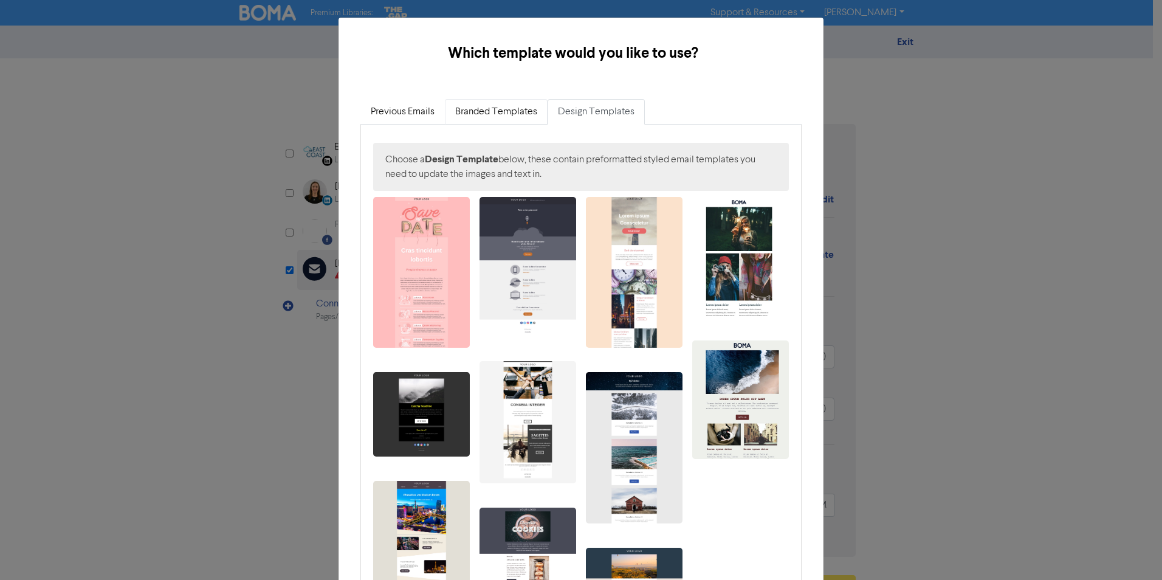
click at [491, 114] on link "Branded Templates" at bounding box center [496, 112] width 103 height 26
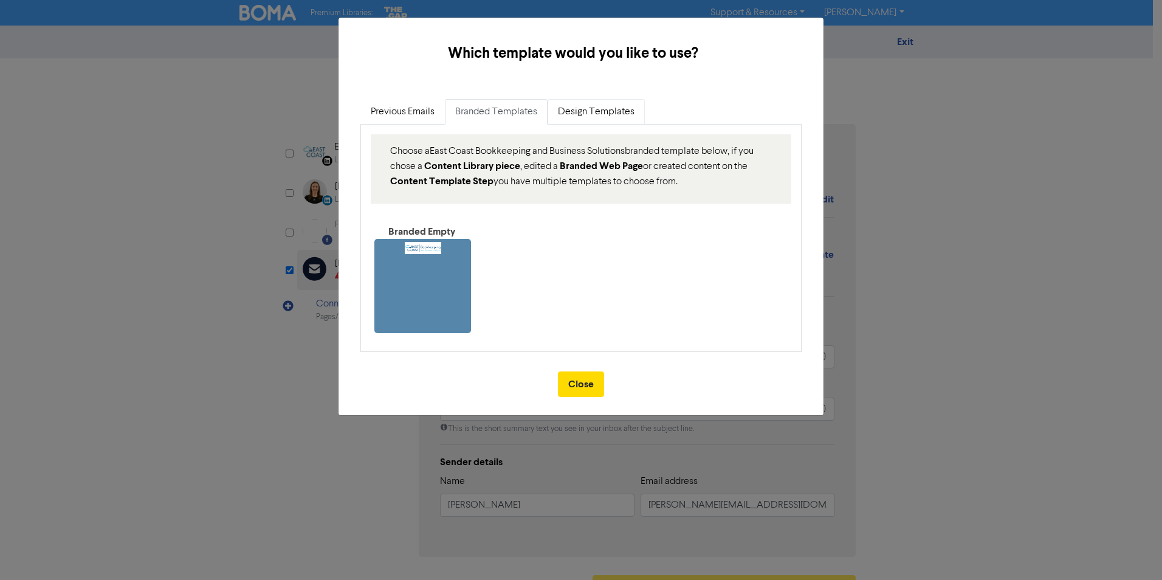
click at [595, 109] on link "Design Templates" at bounding box center [596, 112] width 97 height 26
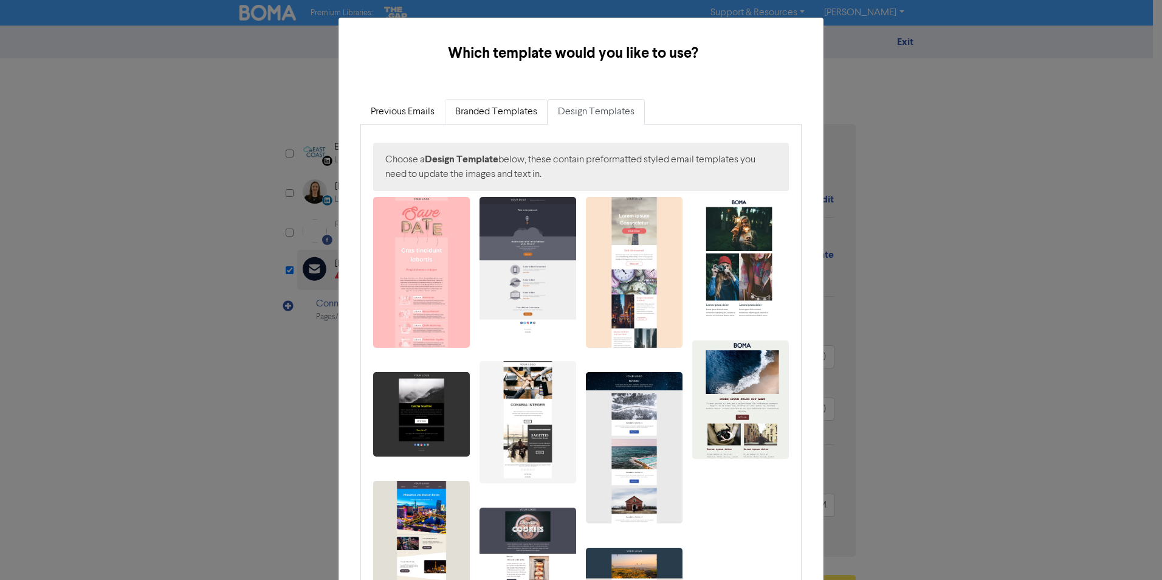
click at [510, 107] on link "Branded Templates" at bounding box center [496, 112] width 103 height 26
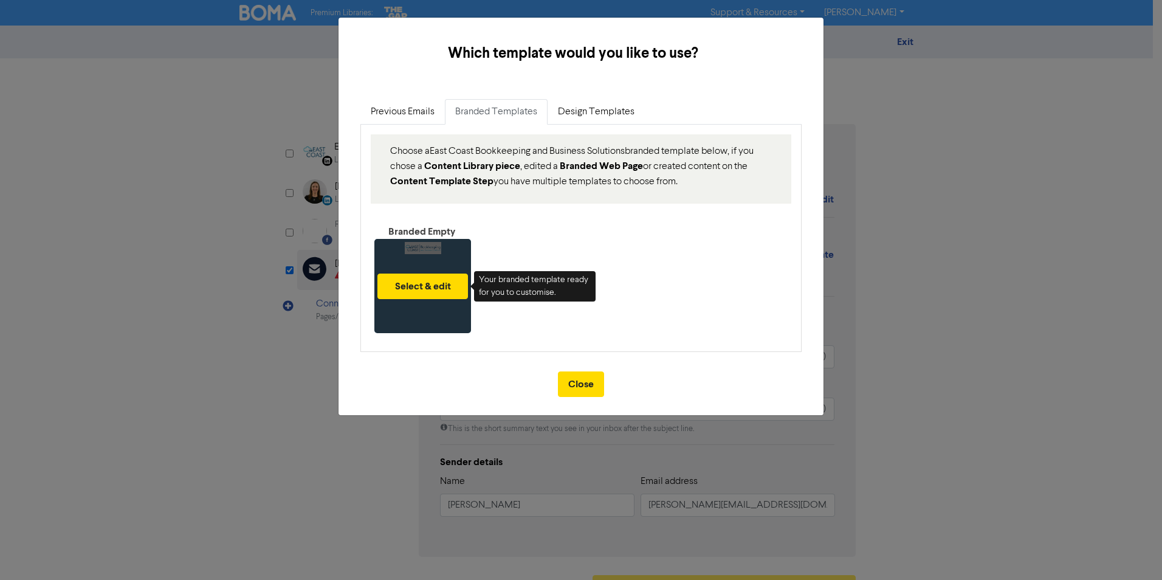
click at [443, 316] on div "Select & edit" at bounding box center [422, 286] width 97 height 94
click at [432, 283] on button "Select & edit" at bounding box center [423, 287] width 91 height 26
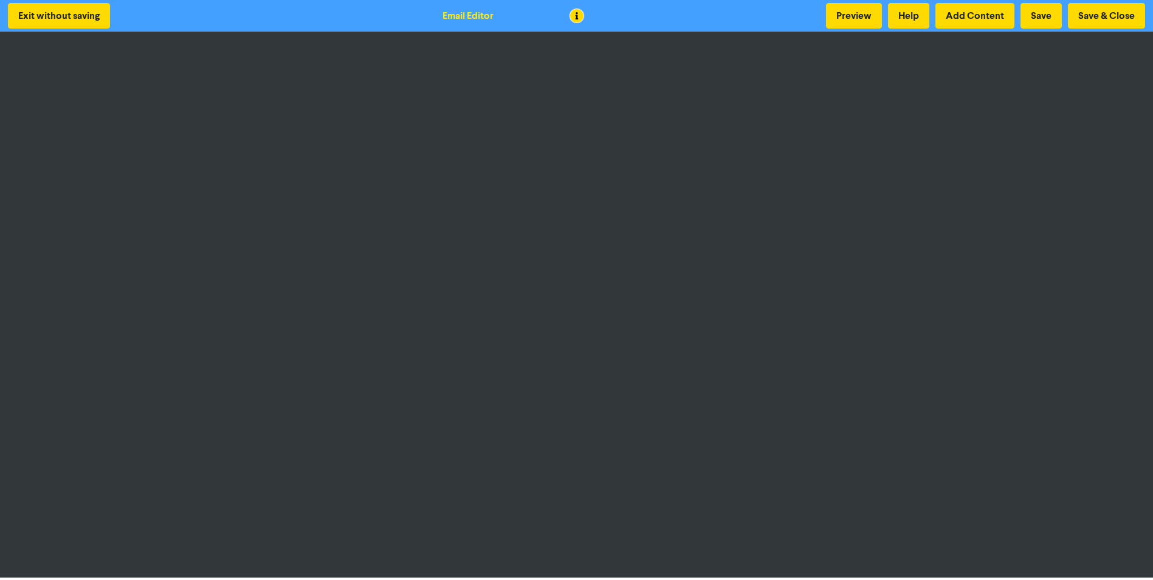
scroll to position [1, 0]
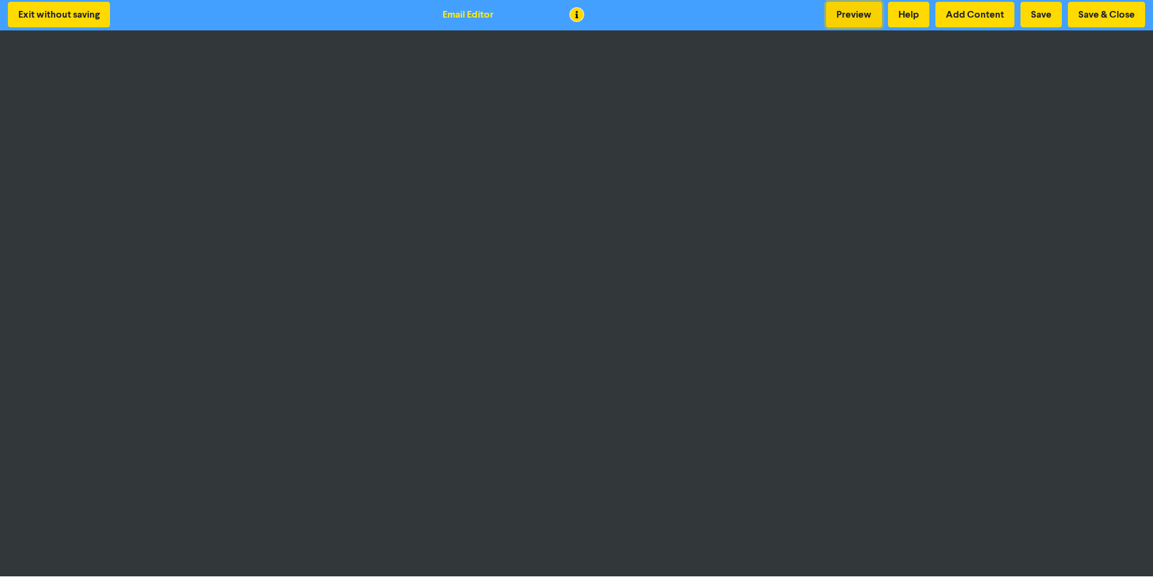
click at [861, 7] on button "Preview" at bounding box center [854, 15] width 56 height 26
click at [861, 16] on button "Preview" at bounding box center [854, 15] width 56 height 26
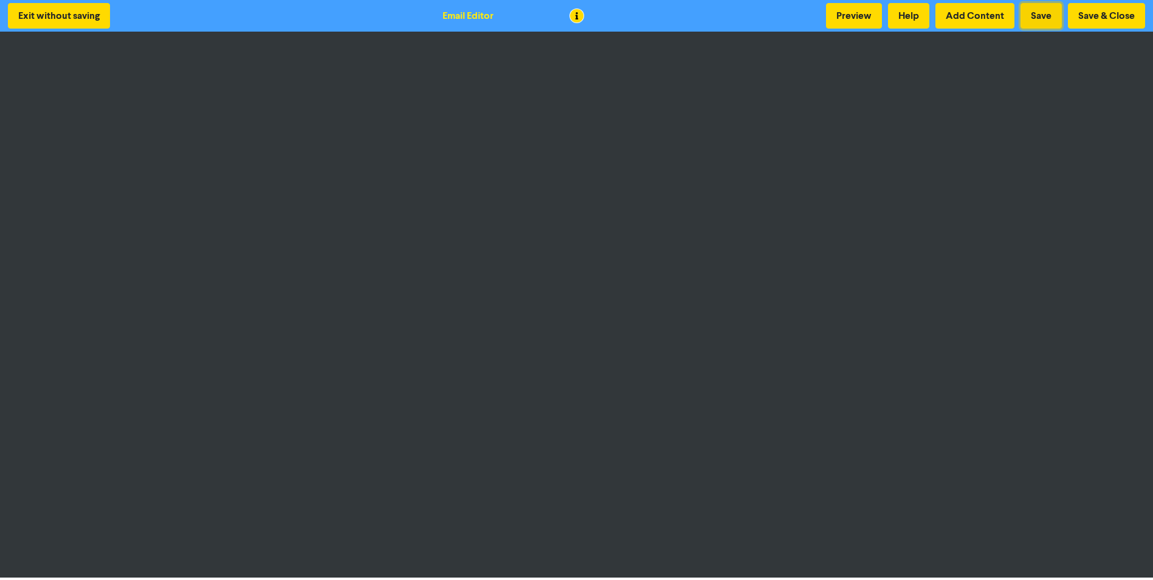
click at [928, 17] on button "Save" at bounding box center [1041, 16] width 41 height 26
click at [857, 9] on button "Preview" at bounding box center [854, 16] width 56 height 26
click at [928, 21] on button "Save & Close" at bounding box center [1106, 16] width 77 height 26
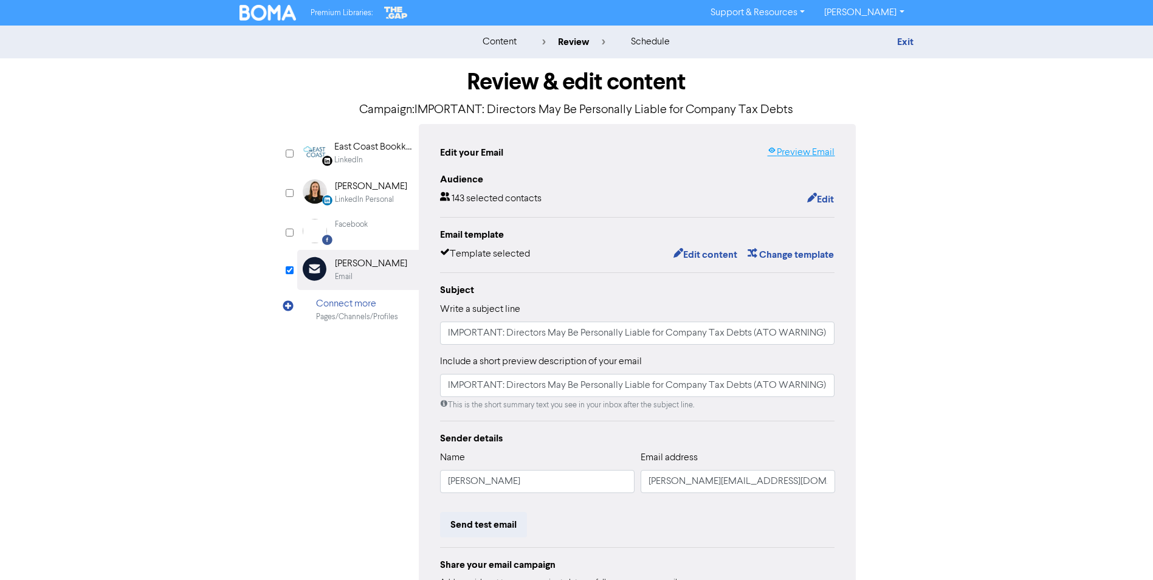
click at [797, 155] on link "Preview Email" at bounding box center [800, 152] width 67 height 15
